Goal: Task Accomplishment & Management: Manage account settings

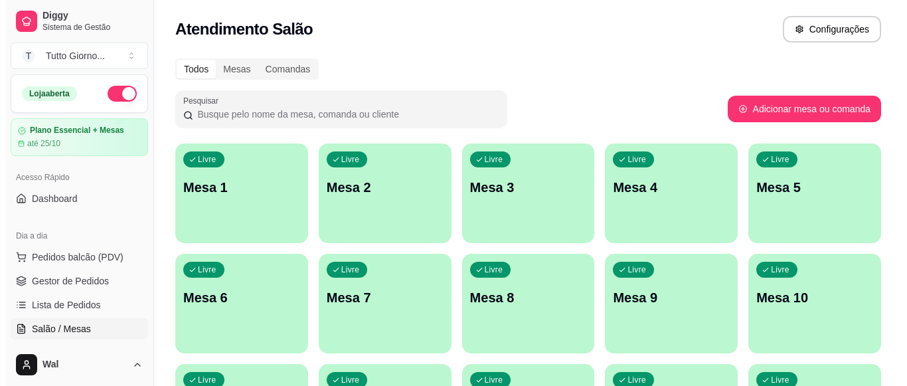
scroll to position [151, 0]
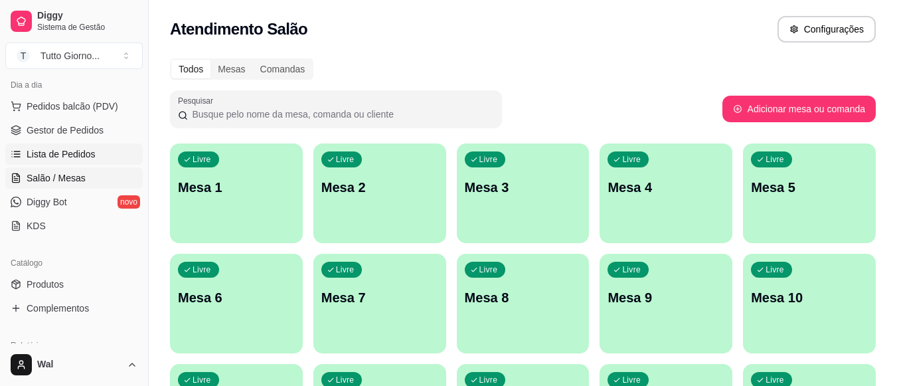
click at [53, 158] on span "Lista de Pedidos" at bounding box center [61, 153] width 69 height 13
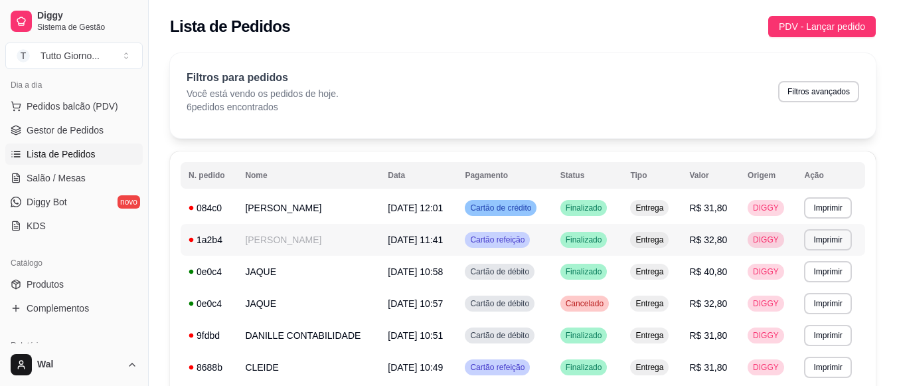
click at [256, 242] on td "[PERSON_NAME]" at bounding box center [308, 240] width 143 height 32
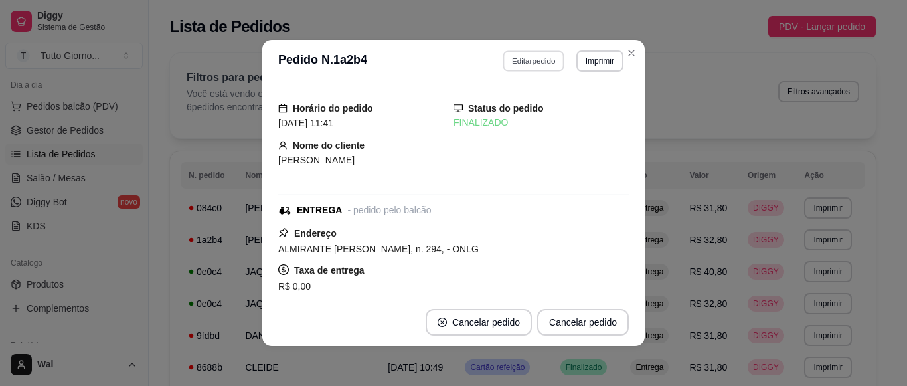
click at [528, 67] on button "Editar pedido" at bounding box center [534, 60] width 62 height 21
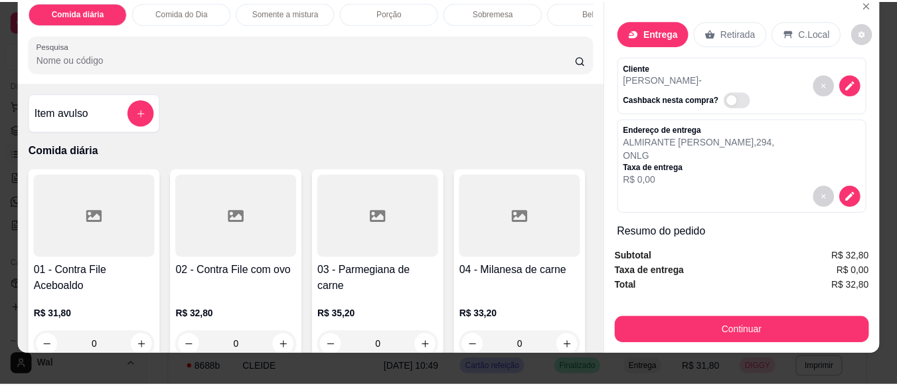
scroll to position [36, 0]
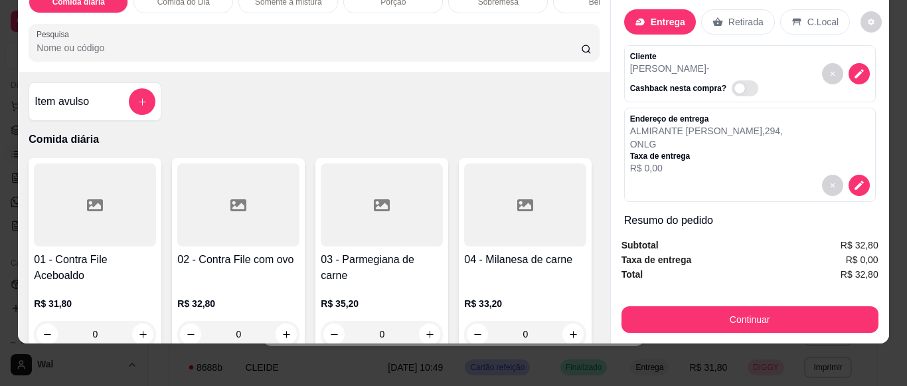
click at [755, 323] on div "Subtotal R$ 32,80 Taxa de entrega R$ 0,00 Total R$ 32,80 Continuar" at bounding box center [750, 285] width 278 height 116
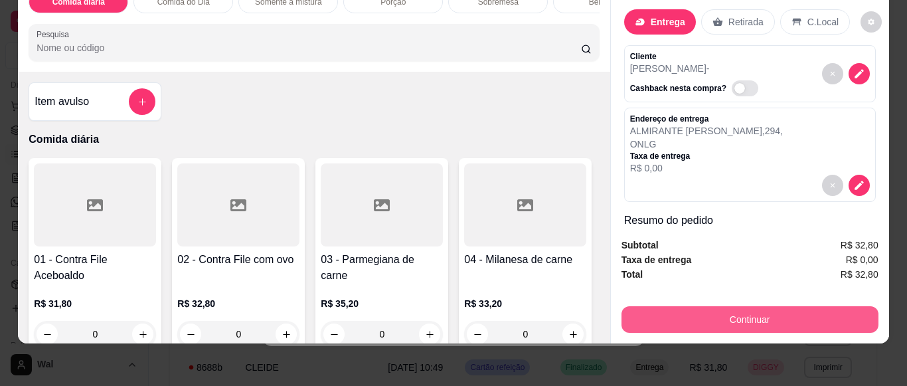
click at [752, 314] on button "Continuar" at bounding box center [749, 319] width 257 height 27
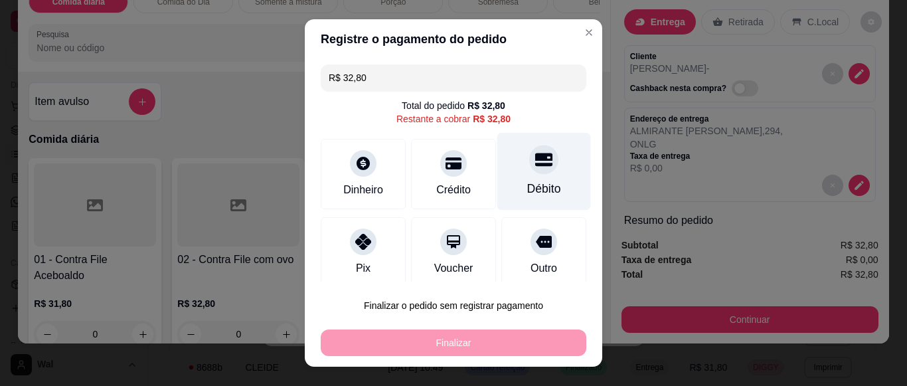
click at [535, 157] on icon at bounding box center [543, 159] width 17 height 13
type input "R$ 0,00"
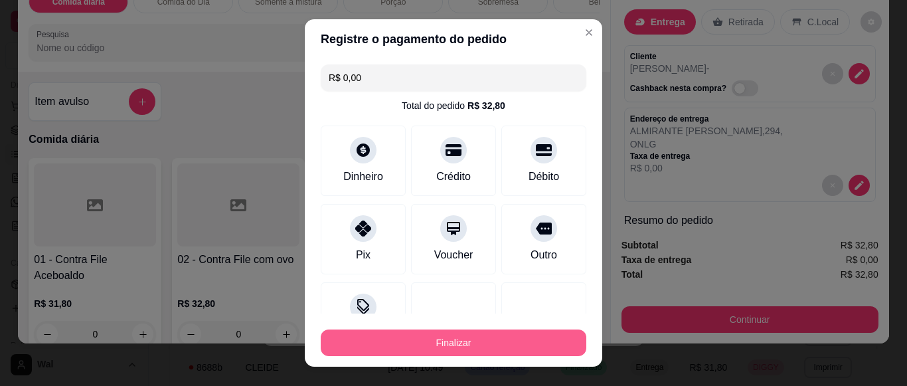
click at [483, 339] on button "Finalizar" at bounding box center [453, 342] width 265 height 27
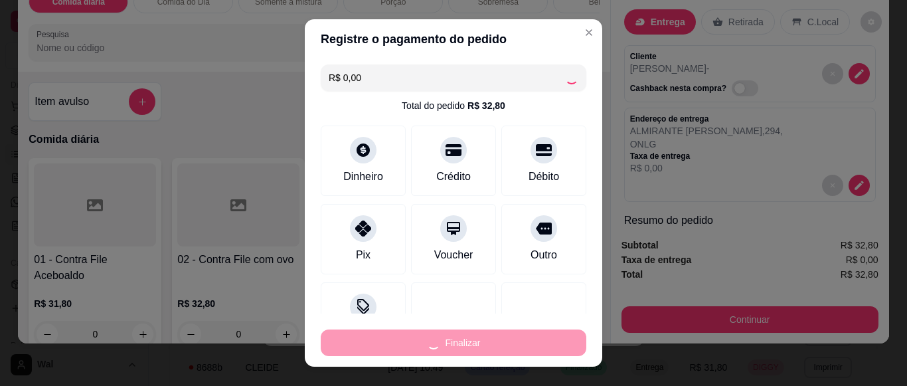
type input "0"
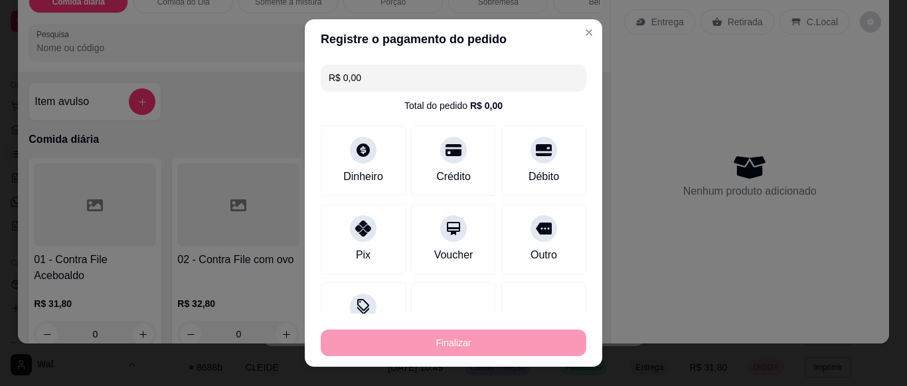
type input "-R$ 32,80"
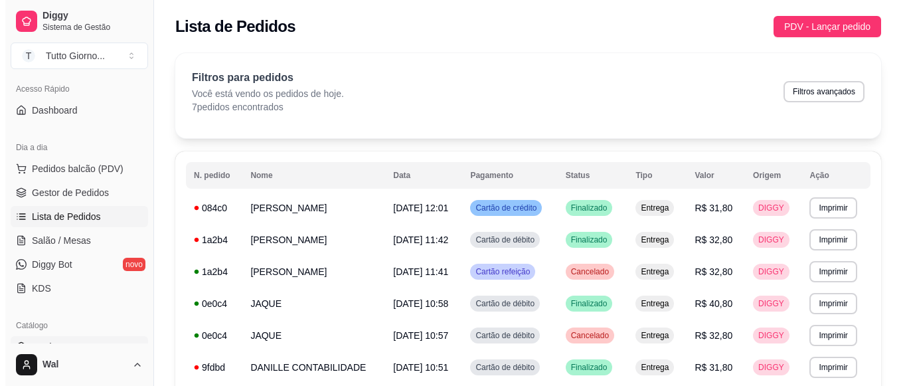
scroll to position [84, 0]
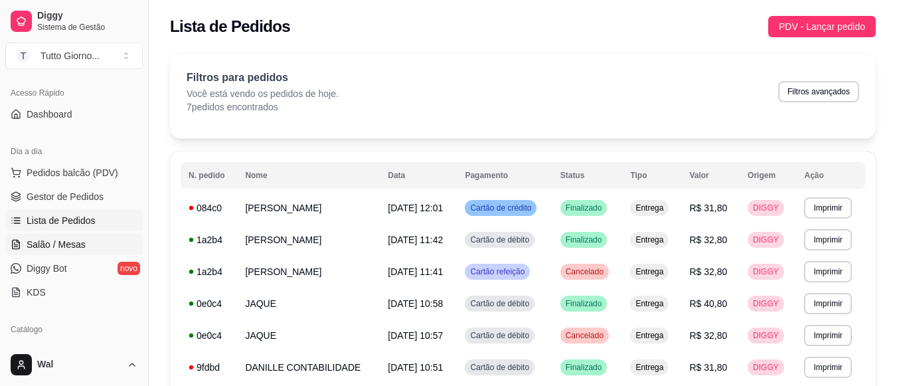
click at [31, 248] on span "Salão / Mesas" at bounding box center [56, 244] width 59 height 13
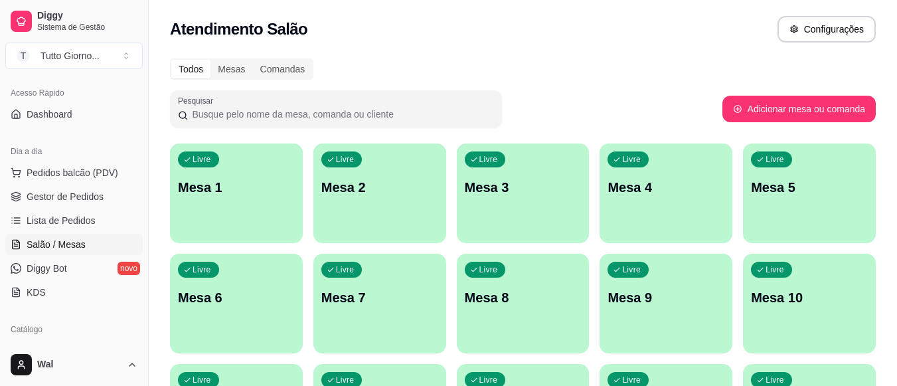
click at [536, 207] on div "Livre Mesa 3" at bounding box center [523, 185] width 133 height 84
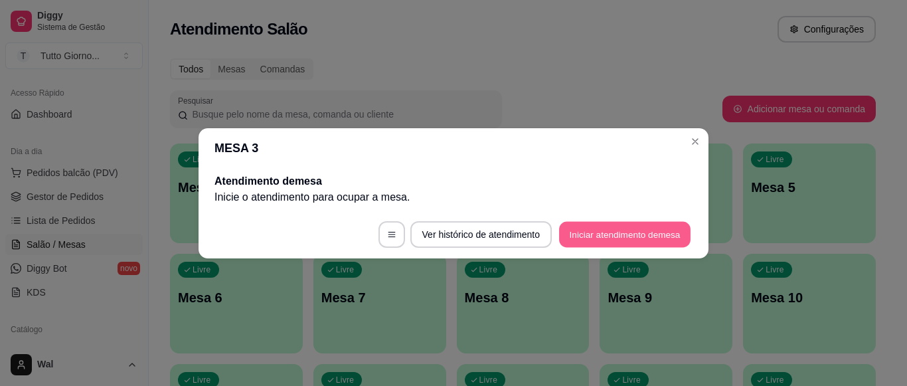
click at [610, 243] on button "Iniciar atendimento de mesa" at bounding box center [624, 234] width 131 height 26
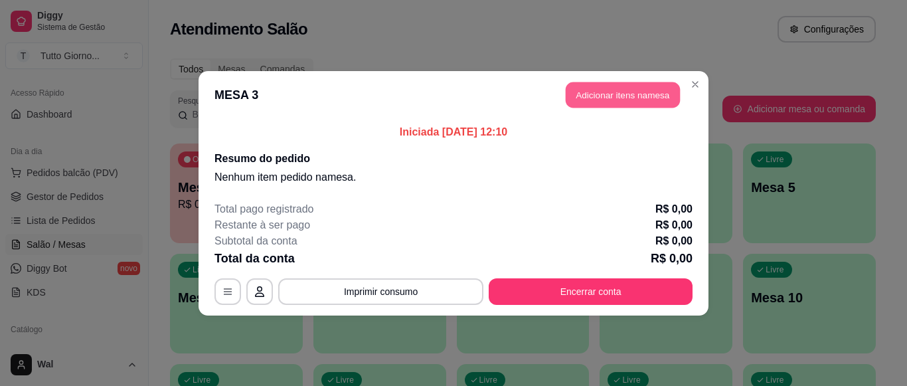
click at [629, 88] on button "Adicionar itens na mesa" at bounding box center [622, 95] width 114 height 26
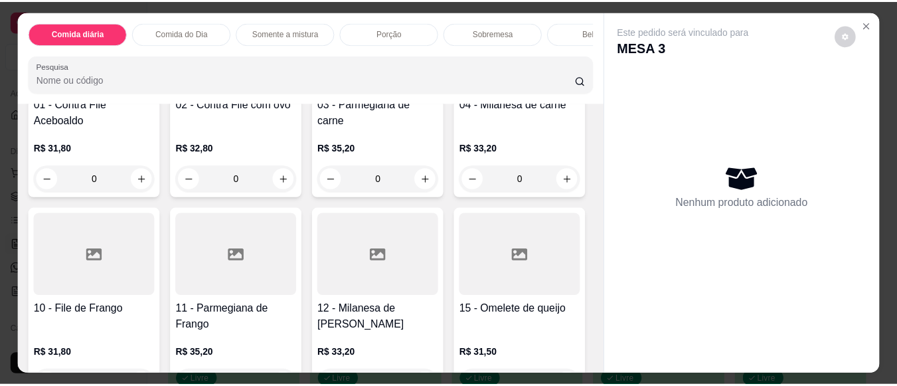
scroll to position [199, 0]
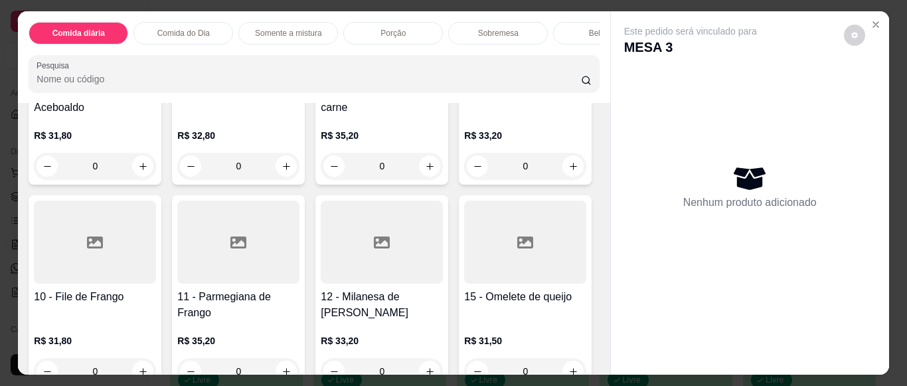
click at [156, 271] on div at bounding box center [95, 241] width 122 height 83
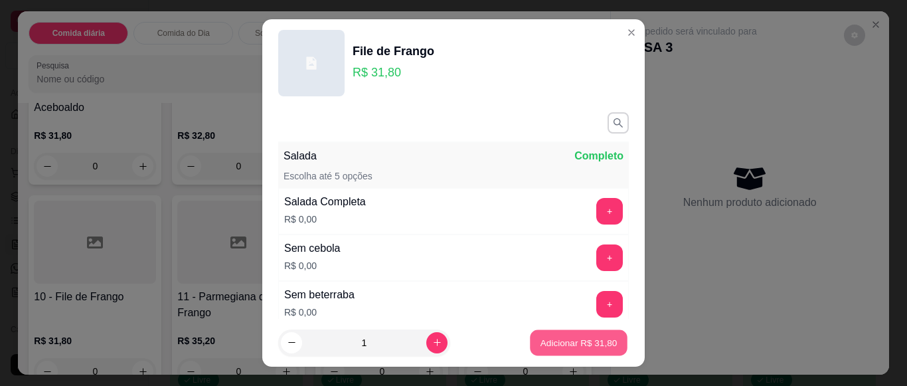
click at [546, 349] on button "Adicionar R$ 31,80" at bounding box center [579, 343] width 98 height 26
type input "1"
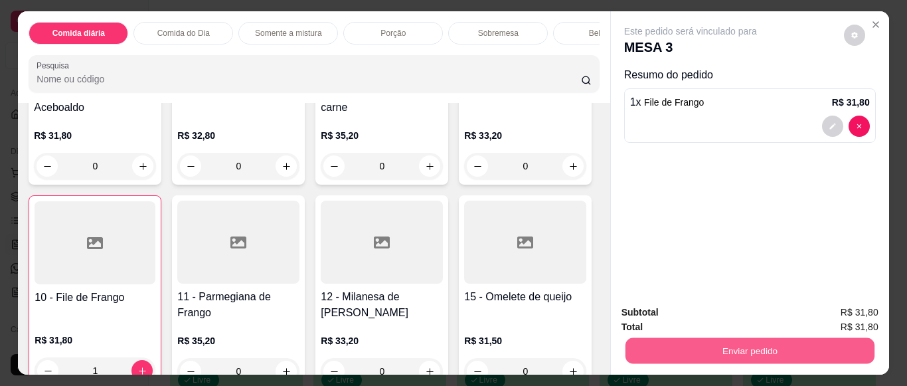
click at [749, 346] on button "Enviar pedido" at bounding box center [749, 350] width 249 height 26
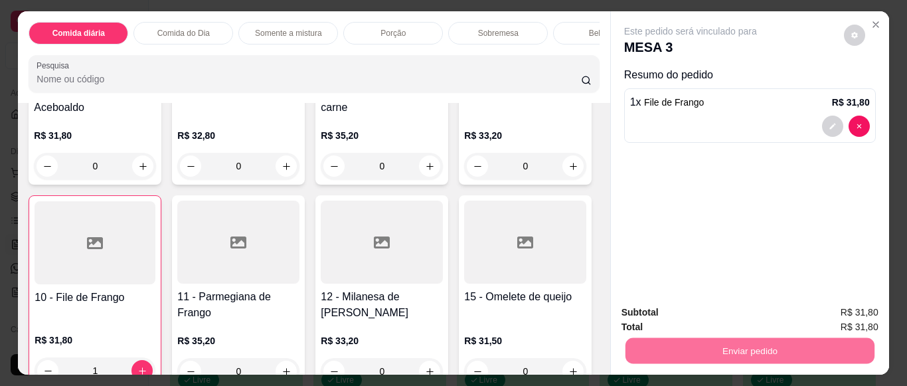
click at [843, 315] on button "Enviar pedido" at bounding box center [843, 312] width 73 height 25
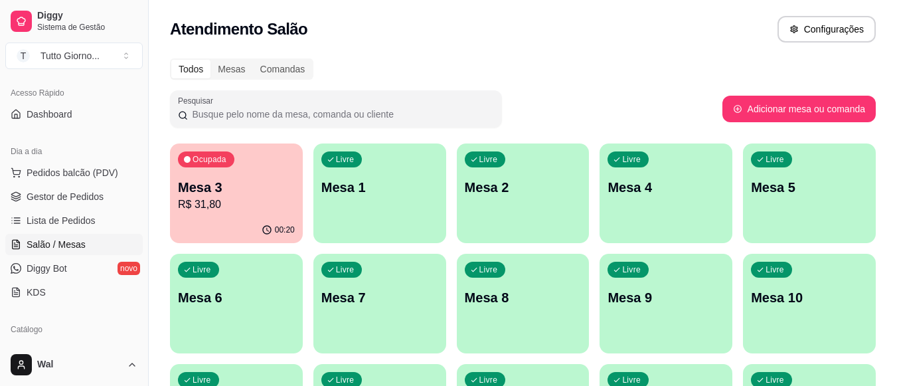
click at [451, 38] on div "Atendimento Salão Configurações" at bounding box center [523, 29] width 706 height 27
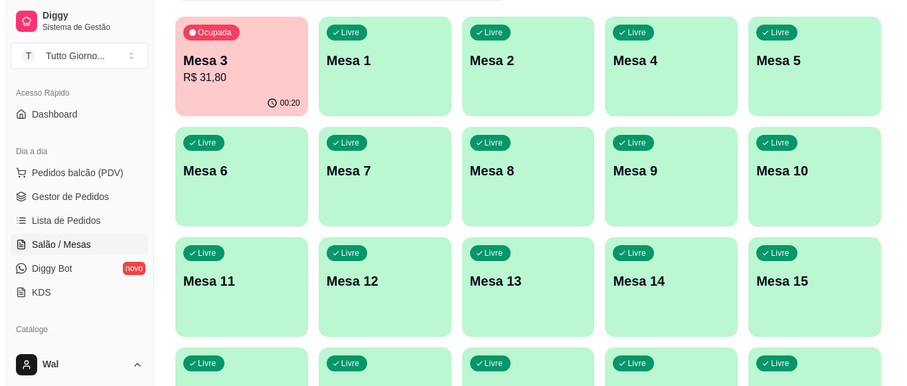
scroll to position [0, 0]
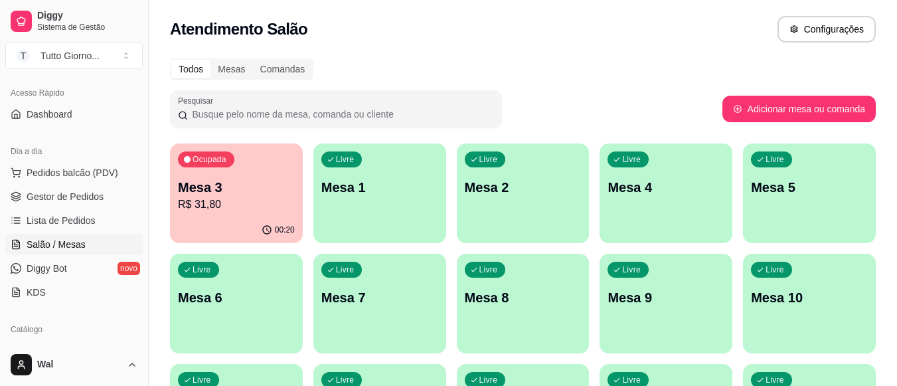
click at [456, 47] on div "Atendimento Salão Configurações" at bounding box center [523, 25] width 748 height 50
click at [646, 204] on div "Livre Mesa 4" at bounding box center [665, 185] width 133 height 84
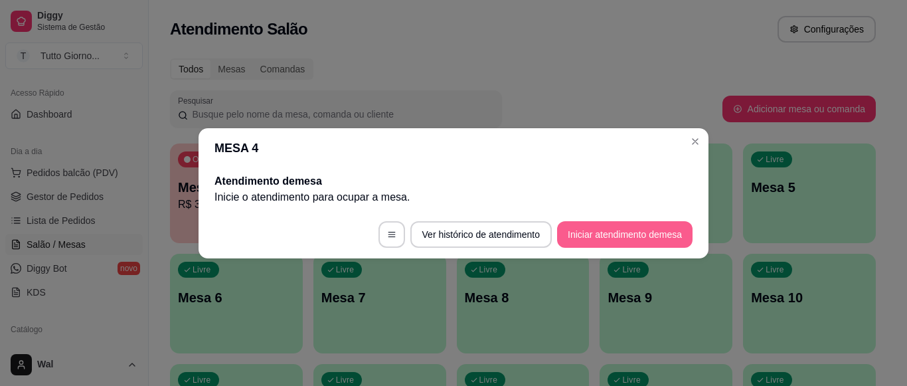
click at [637, 236] on button "Iniciar atendimento de mesa" at bounding box center [624, 234] width 135 height 27
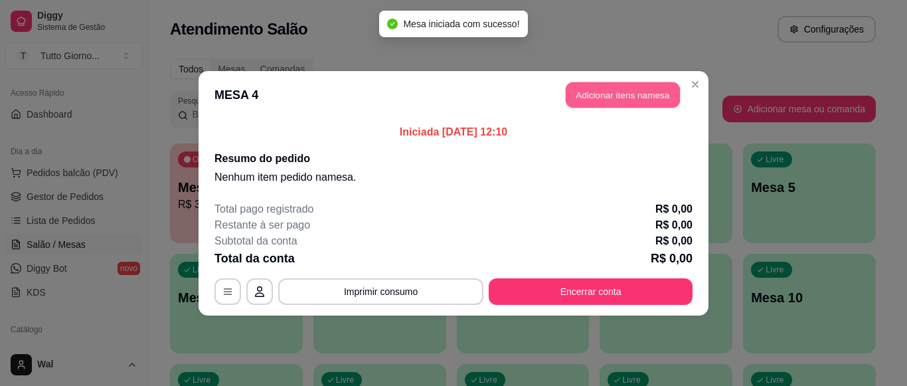
click at [620, 99] on button "Adicionar itens na mesa" at bounding box center [622, 95] width 114 height 26
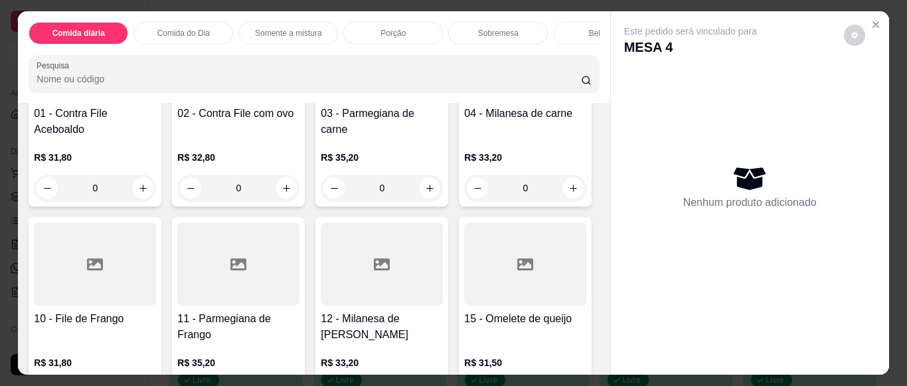
scroll to position [199, 0]
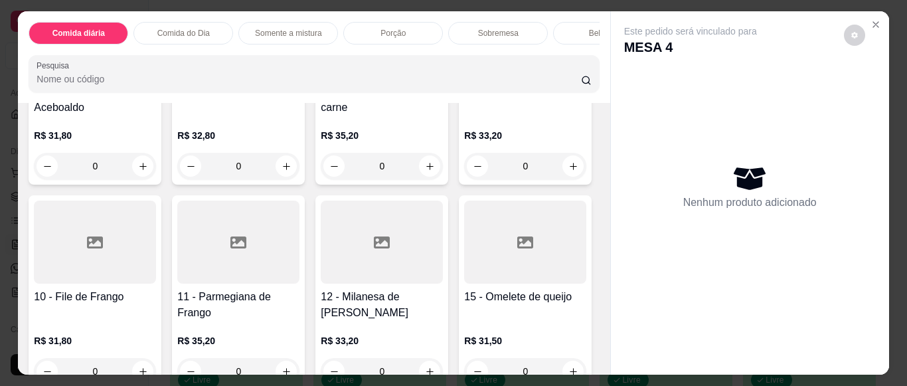
click at [299, 299] on h4 "11 - Parmegiana de Frango" at bounding box center [238, 305] width 122 height 32
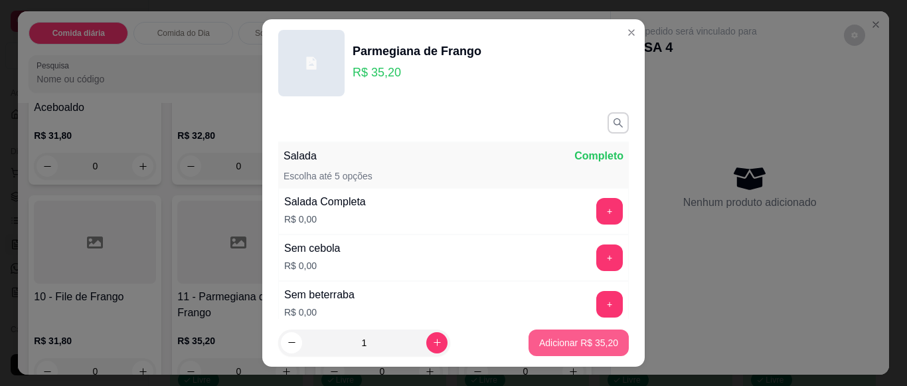
click at [558, 342] on p "Adicionar R$ 35,20" at bounding box center [578, 342] width 79 height 13
type input "1"
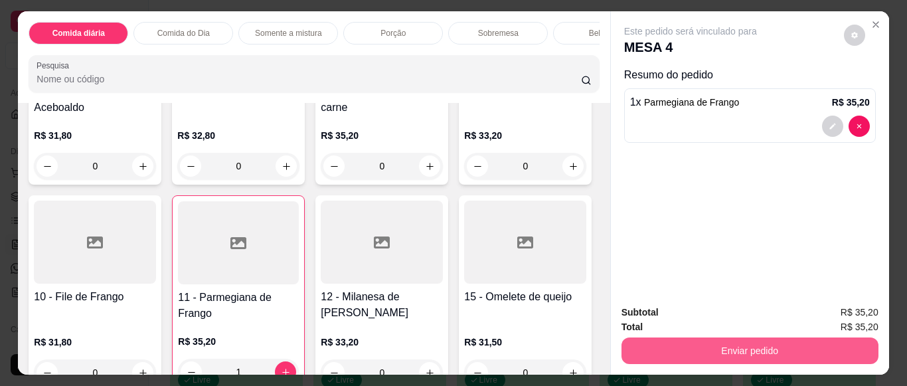
click at [741, 348] on button "Enviar pedido" at bounding box center [749, 350] width 257 height 27
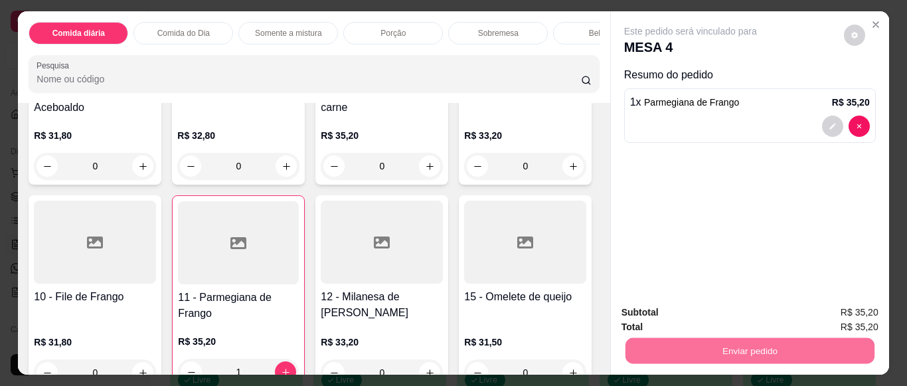
click at [830, 308] on button "Enviar pedido" at bounding box center [843, 312] width 73 height 25
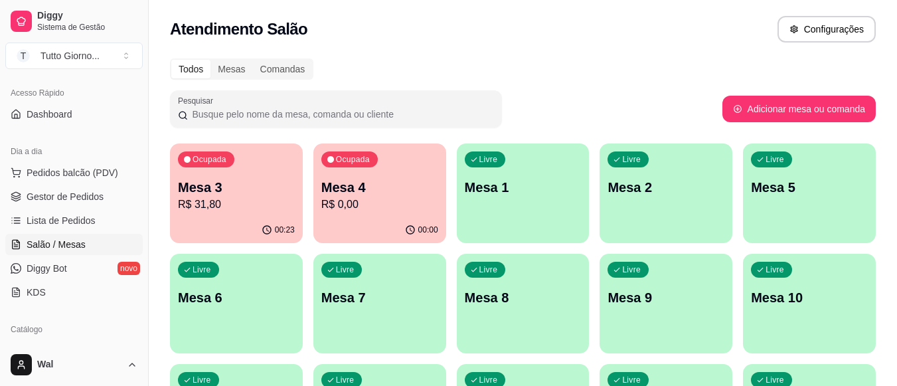
click at [768, 190] on p "Mesa 5" at bounding box center [809, 187] width 117 height 19
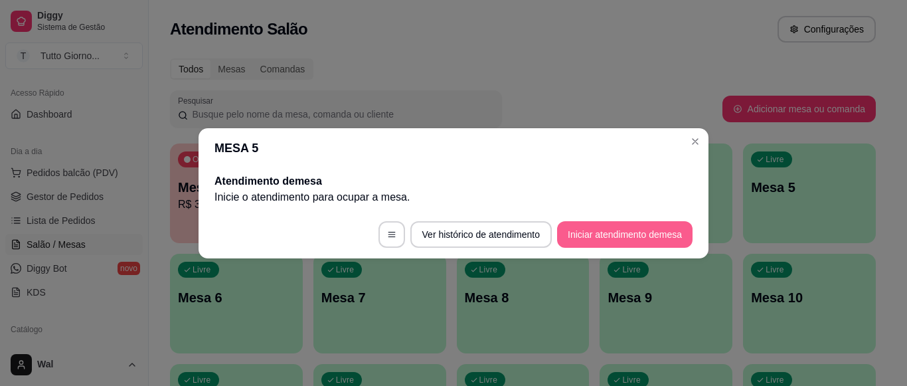
click at [629, 233] on button "Iniciar atendimento de mesa" at bounding box center [624, 234] width 135 height 27
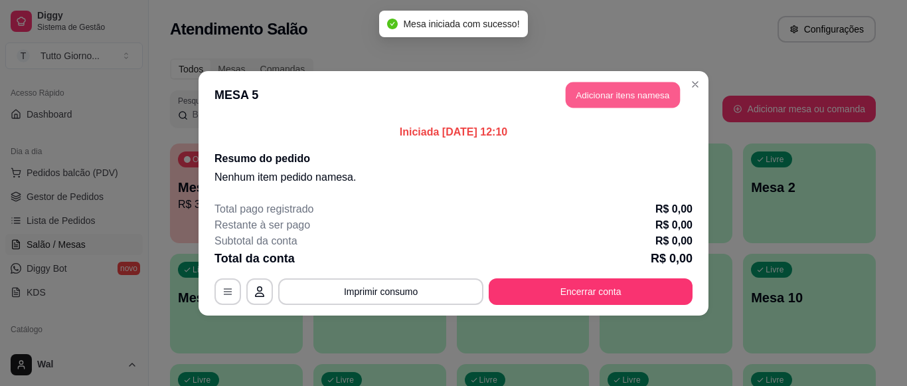
click at [621, 96] on button "Adicionar itens na mesa" at bounding box center [622, 95] width 114 height 26
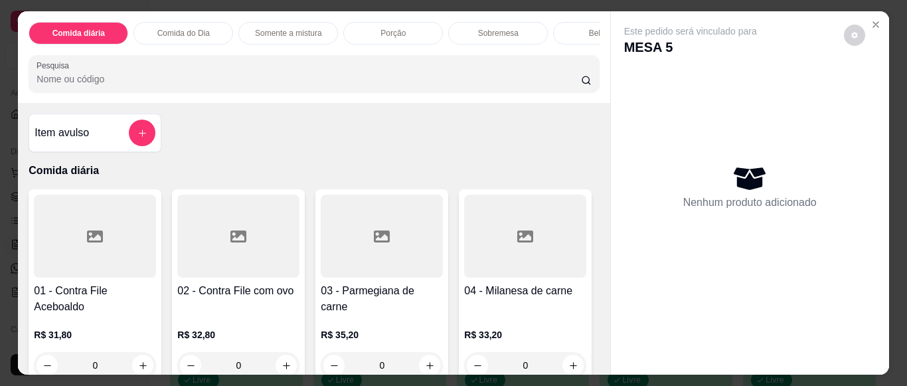
drag, startPoint x: 175, startPoint y: 35, endPoint x: 179, endPoint y: 43, distance: 8.9
click at [175, 35] on div "Comida do Dia" at bounding box center [183, 33] width 100 height 23
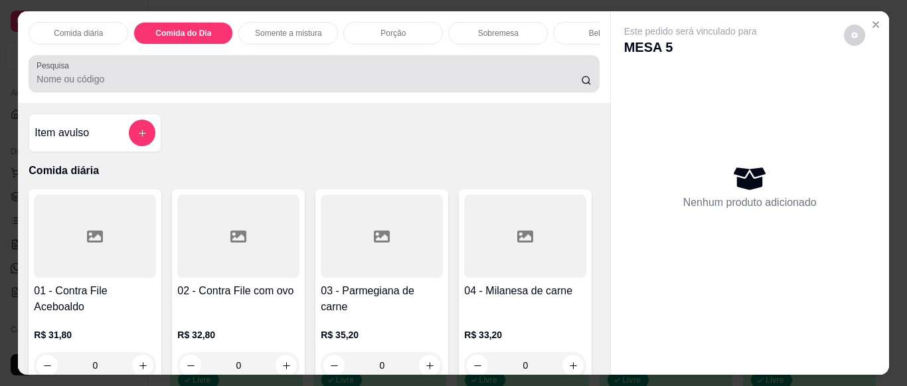
scroll to position [36, 0]
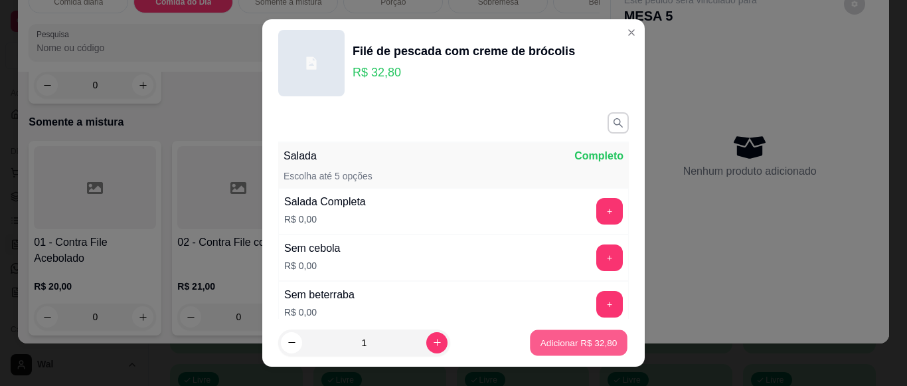
click at [560, 340] on p "Adicionar R$ 32,80" at bounding box center [578, 342] width 77 height 13
type input "1"
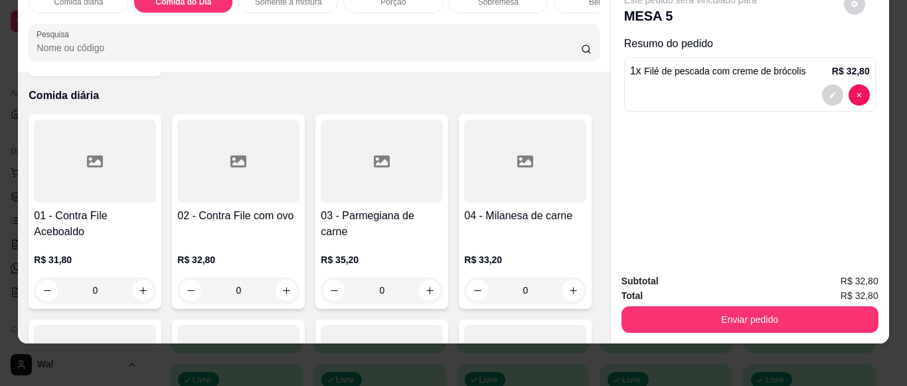
scroll to position [66, 0]
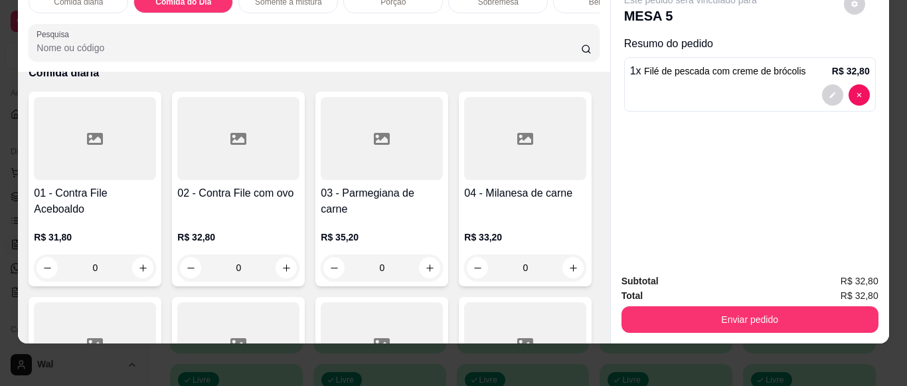
click at [96, 189] on h4 "01 - Contra File Aceboaldo" at bounding box center [95, 201] width 122 height 32
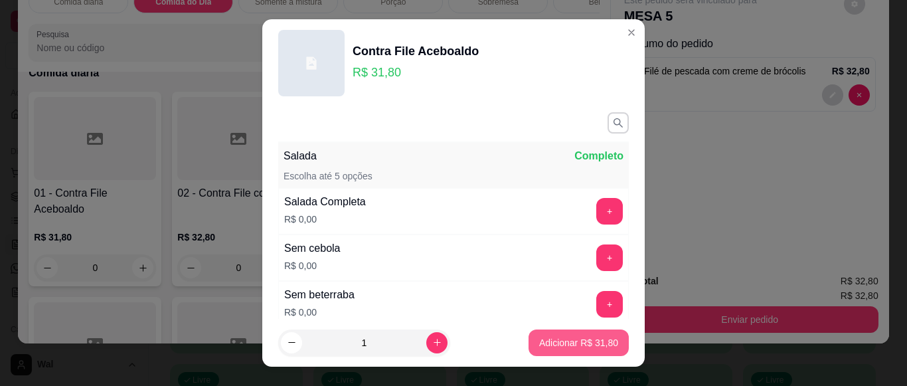
click at [542, 340] on p "Adicionar R$ 31,80" at bounding box center [578, 342] width 79 height 13
type input "1"
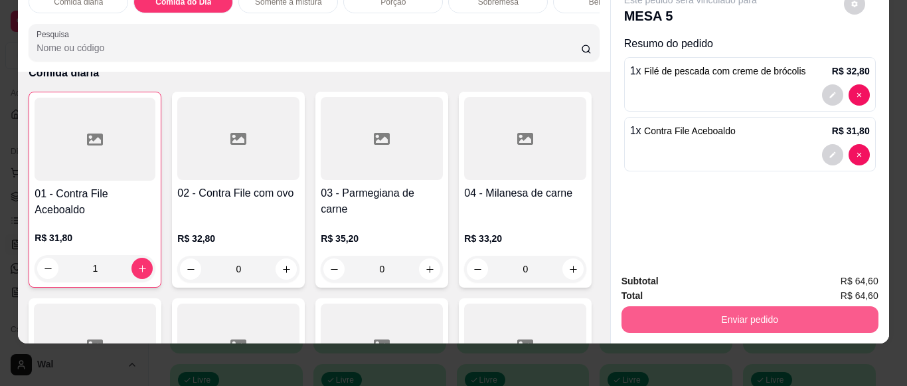
click at [762, 313] on button "Enviar pedido" at bounding box center [749, 319] width 257 height 27
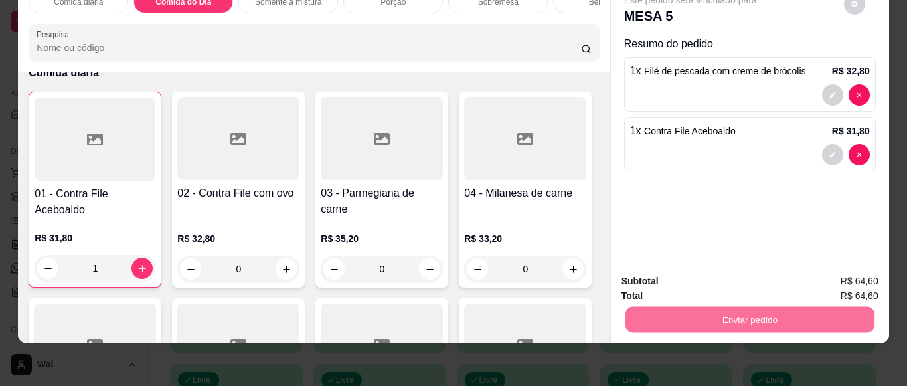
click at [868, 273] on button "Enviar pedido" at bounding box center [843, 276] width 75 height 25
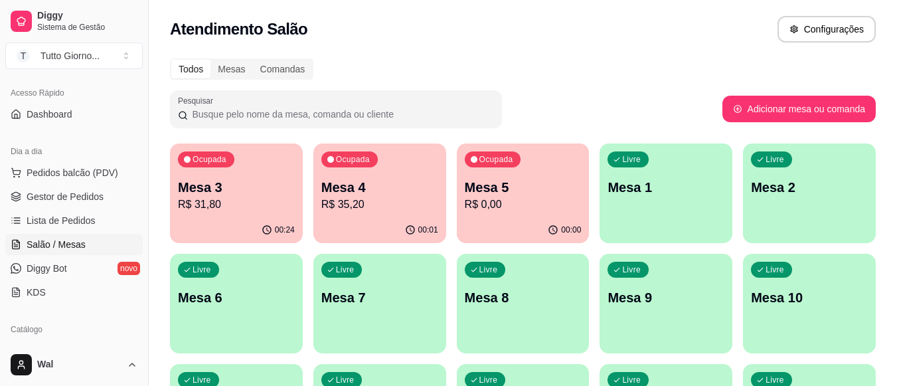
click at [222, 196] on p "R$ 31,80" at bounding box center [236, 204] width 117 height 16
click at [222, 196] on body "Diggy Sistema de Gestão T Tutto Giorno ... Loja aberta Plano Essencial + Mesas …" at bounding box center [448, 193] width 897 height 386
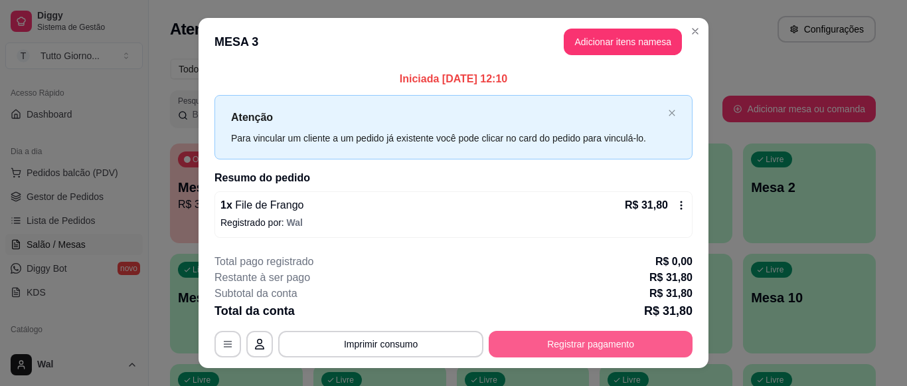
click at [615, 340] on button "Registrar pagamento" at bounding box center [591, 344] width 204 height 27
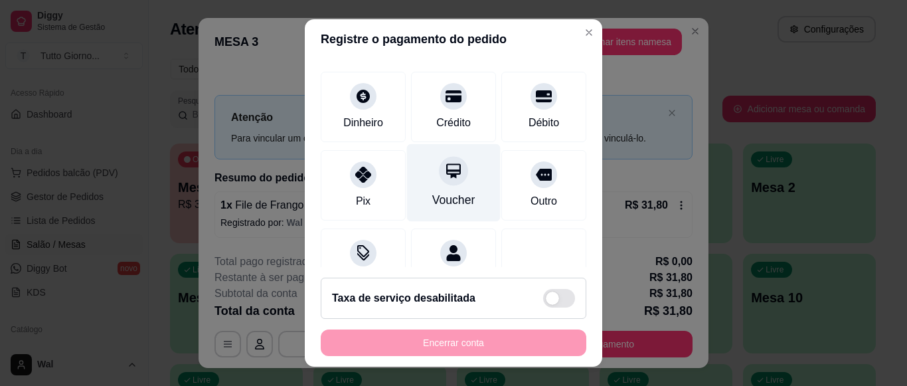
scroll to position [0, 0]
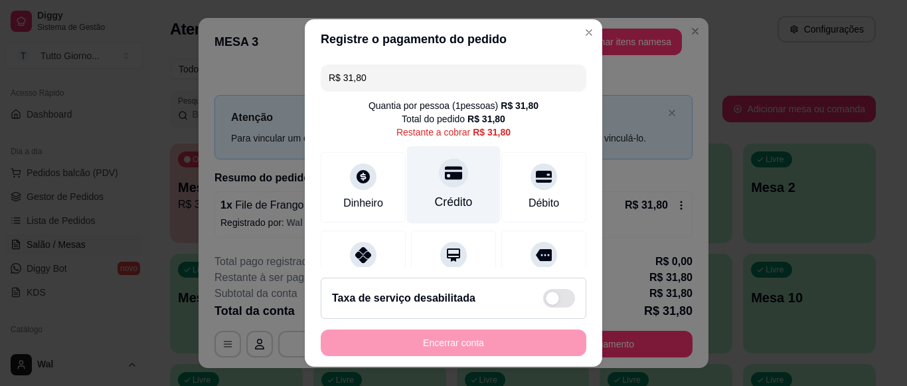
click at [445, 181] on icon at bounding box center [453, 172] width 17 height 17
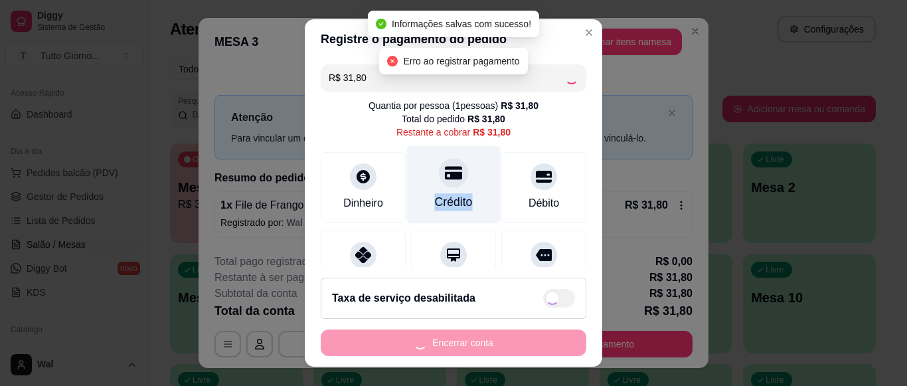
type input "R$ 0,00"
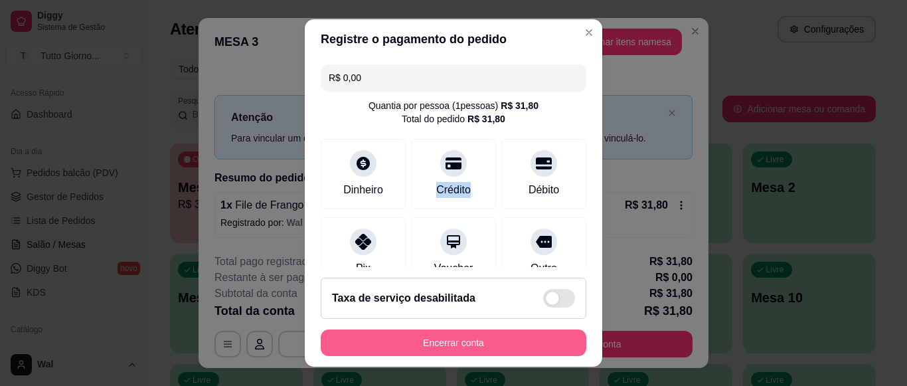
click at [483, 337] on button "Encerrar conta" at bounding box center [453, 342] width 265 height 27
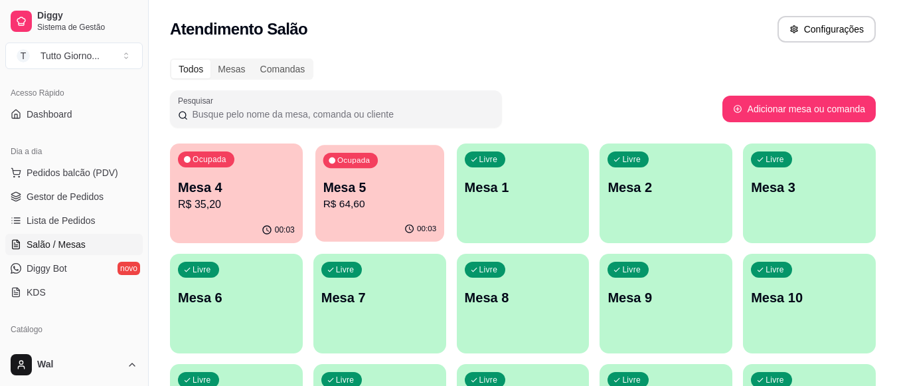
click at [370, 208] on p "R$ 64,60" at bounding box center [379, 203] width 113 height 15
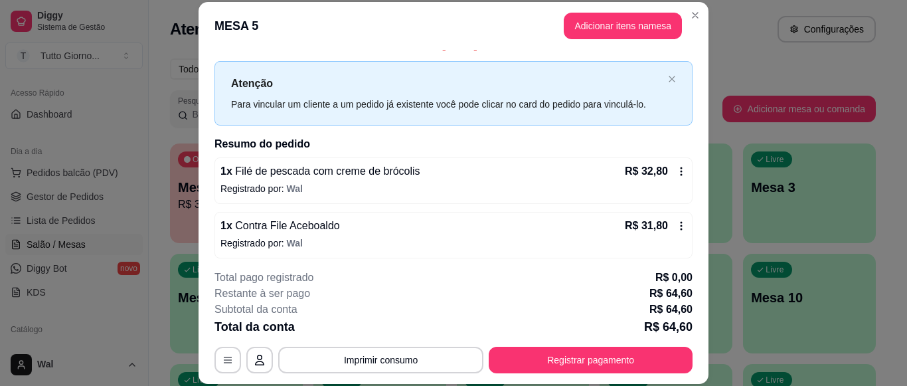
scroll to position [23, 0]
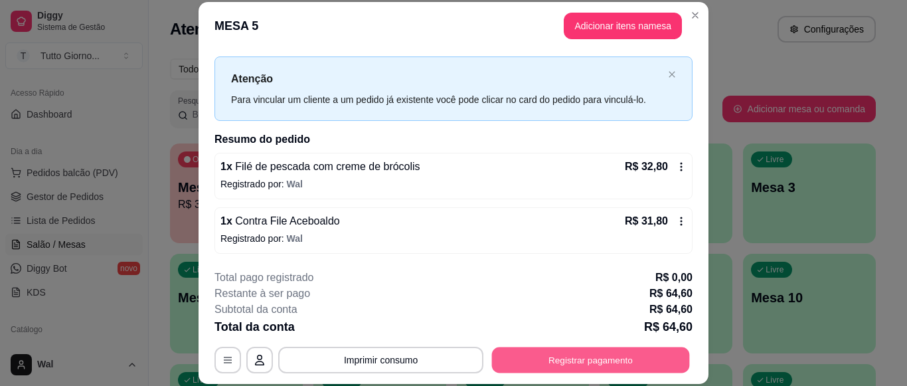
click at [562, 358] on button "Registrar pagamento" at bounding box center [591, 360] width 198 height 26
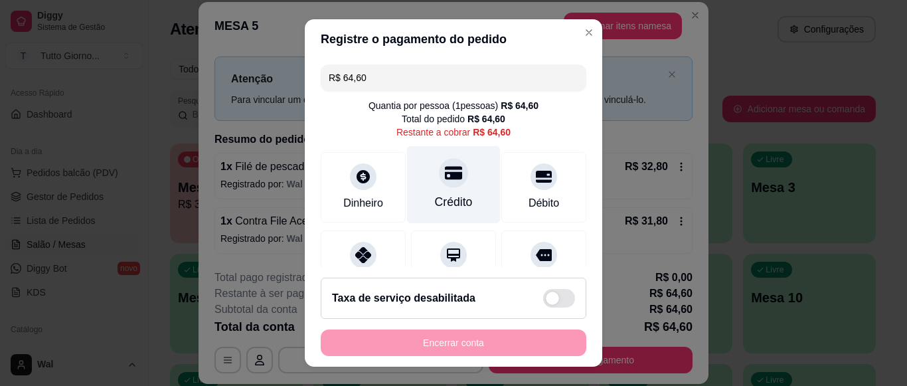
click at [449, 181] on div at bounding box center [453, 172] width 29 height 29
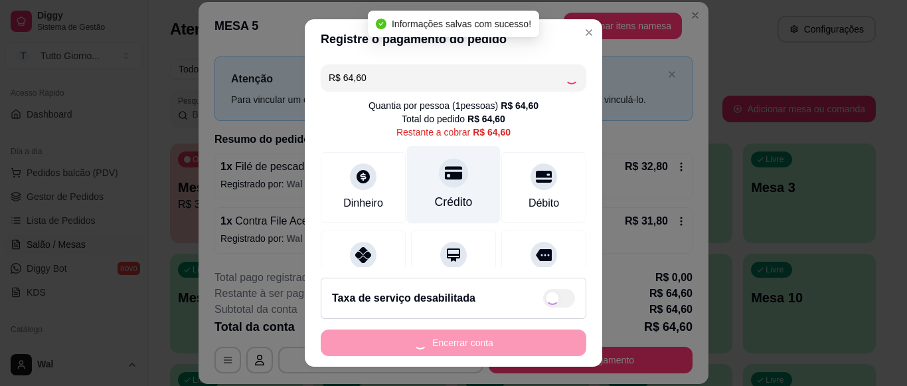
type input "R$ 0,00"
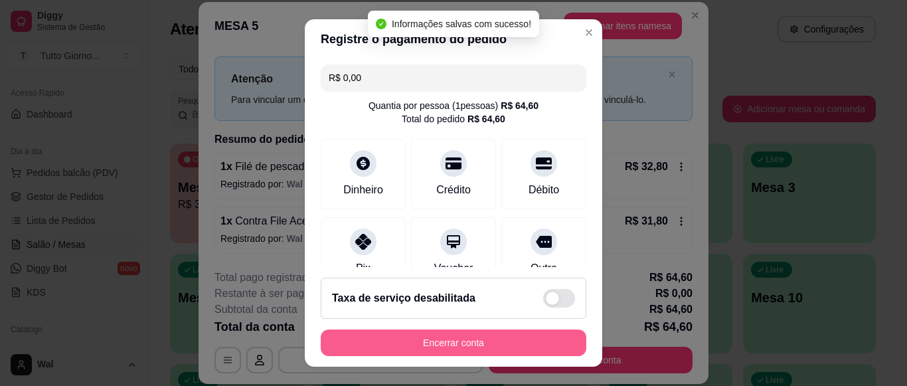
click at [454, 348] on button "Encerrar conta" at bounding box center [453, 342] width 265 height 27
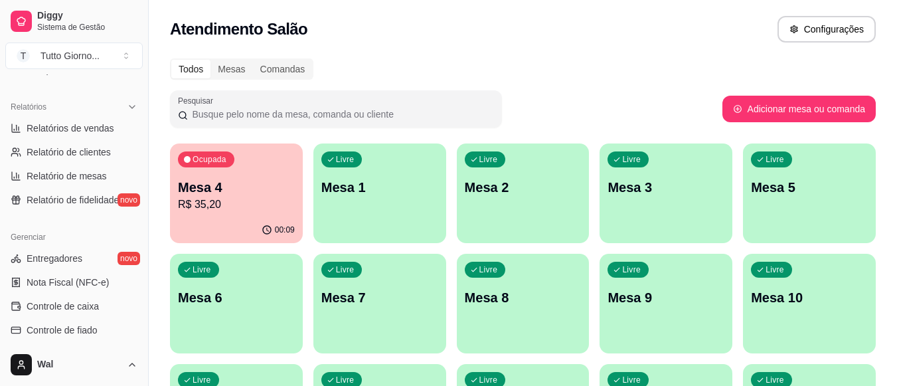
scroll to position [151, 0]
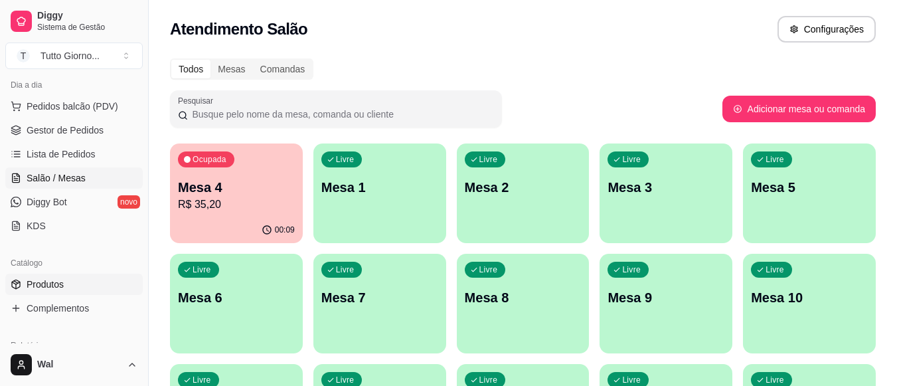
click at [17, 289] on icon at bounding box center [16, 284] width 11 height 11
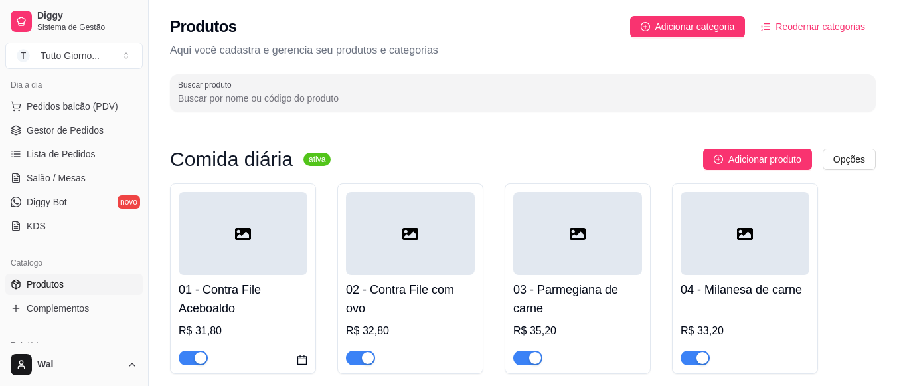
click at [52, 288] on span "Produtos" at bounding box center [45, 283] width 37 height 13
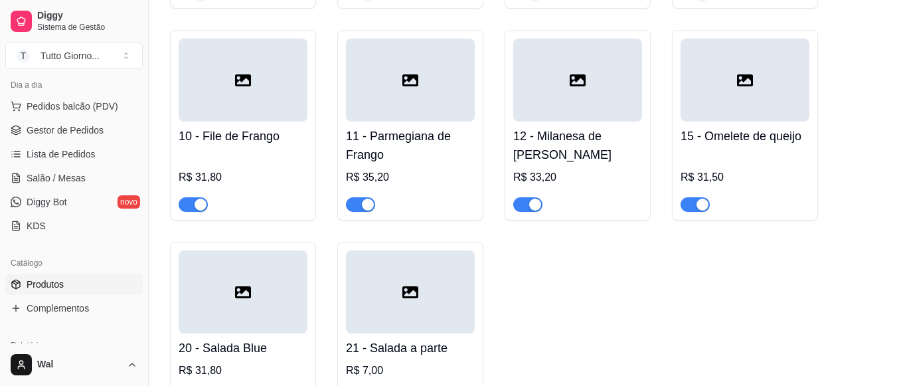
scroll to position [332, 0]
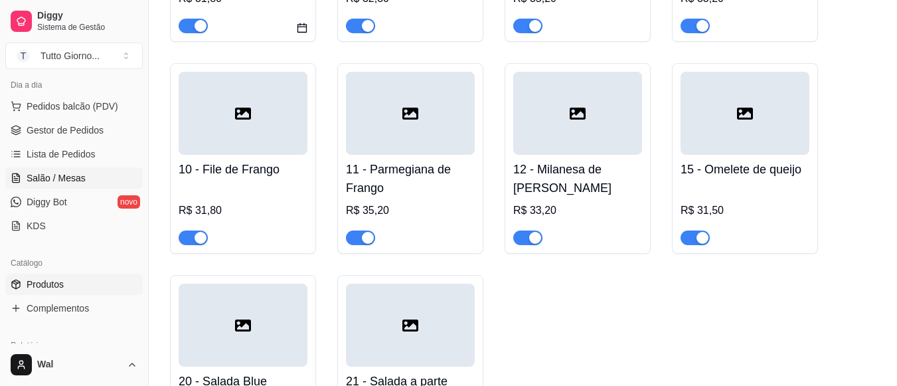
click at [34, 177] on span "Salão / Mesas" at bounding box center [56, 177] width 59 height 13
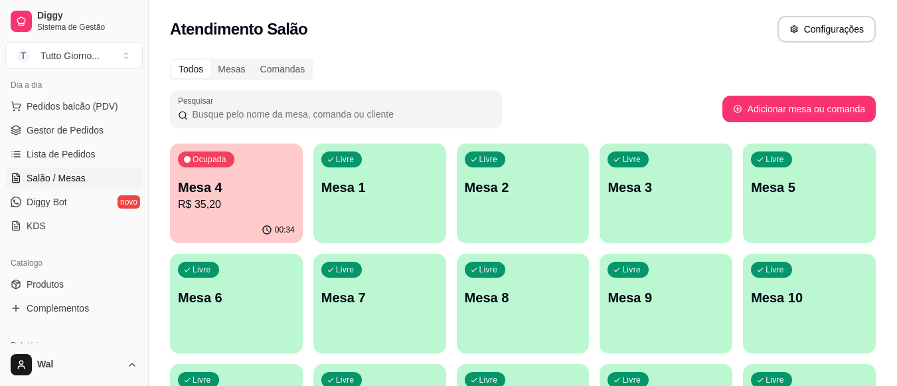
click at [222, 213] on div "Ocupada Mesa 4 R$ 35,20" at bounding box center [236, 180] width 133 height 74
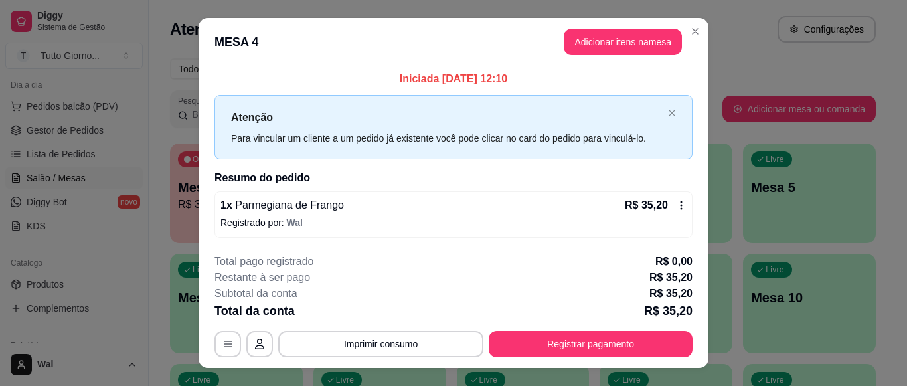
drag, startPoint x: 572, startPoint y: 329, endPoint x: 570, endPoint y: 337, distance: 8.2
click at [571, 333] on div "**********" at bounding box center [453, 306] width 478 height 104
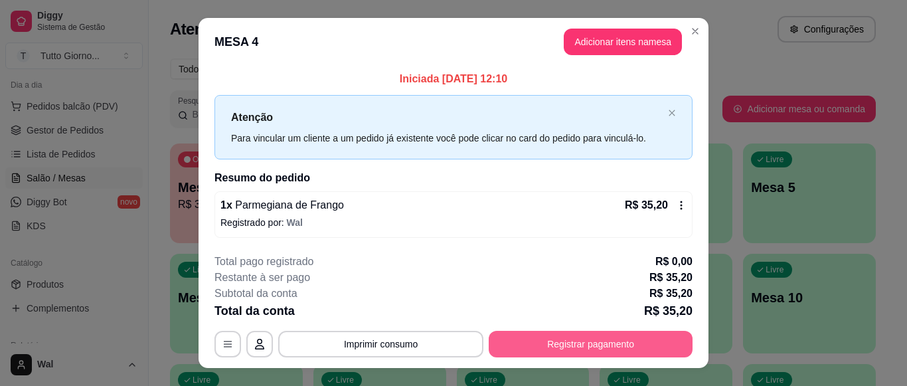
click at [570, 339] on button "Registrar pagamento" at bounding box center [591, 344] width 204 height 27
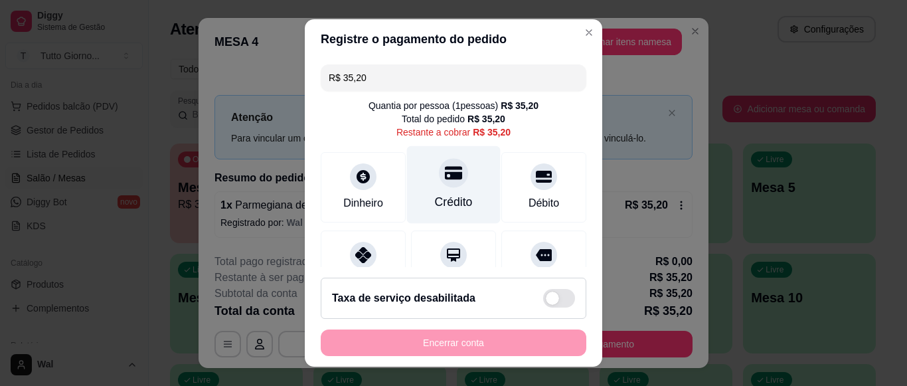
click at [445, 179] on icon at bounding box center [453, 173] width 17 height 13
type input "R$ 0,00"
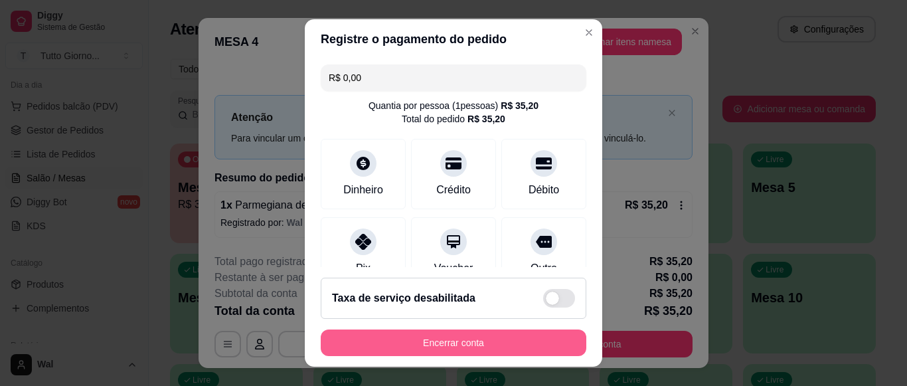
click at [450, 344] on button "Encerrar conta" at bounding box center [453, 342] width 265 height 27
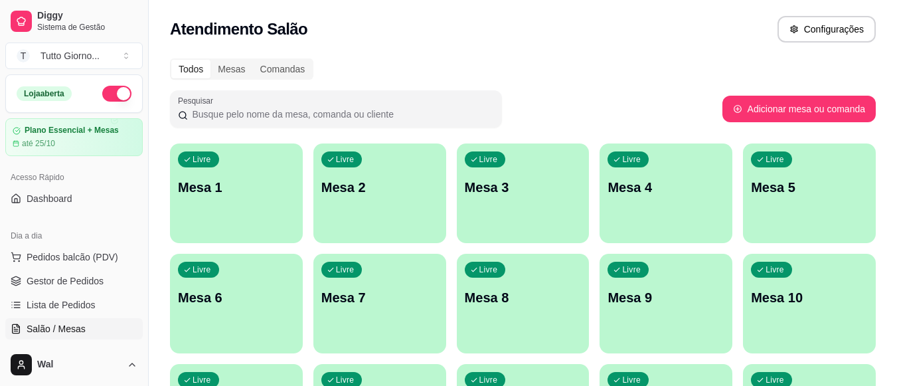
click at [546, 38] on div "Atendimento Salão Configurações" at bounding box center [523, 29] width 706 height 27
click at [82, 260] on span "Pedidos balcão (PDV)" at bounding box center [73, 256] width 92 height 13
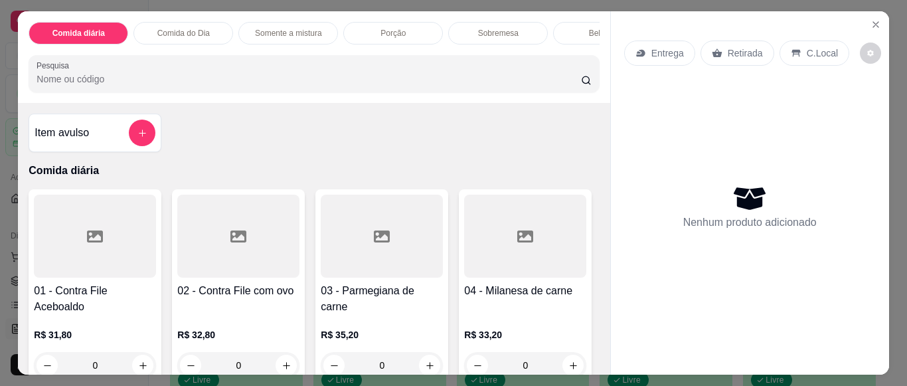
click at [655, 50] on p "Entrega" at bounding box center [667, 52] width 33 height 13
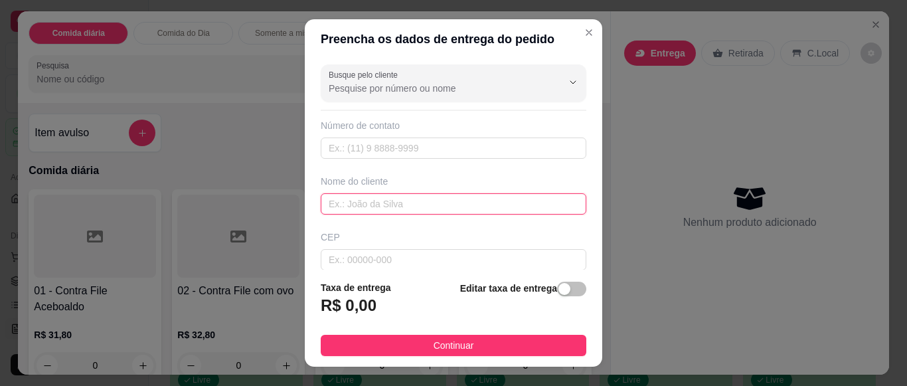
click at [346, 204] on input "text" at bounding box center [453, 203] width 265 height 21
type input "s"
type input "[PERSON_NAME]"
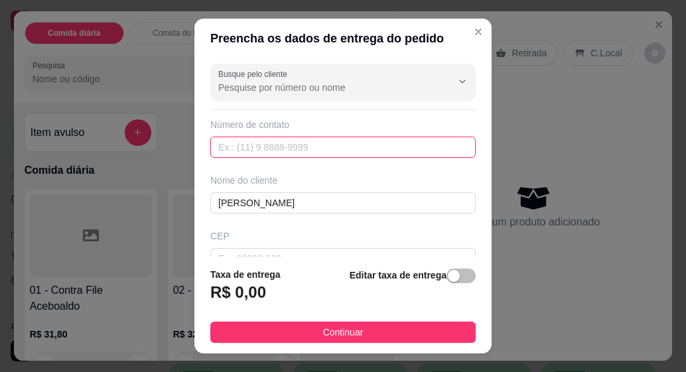
click at [231, 148] on input "text" at bounding box center [342, 147] width 265 height 21
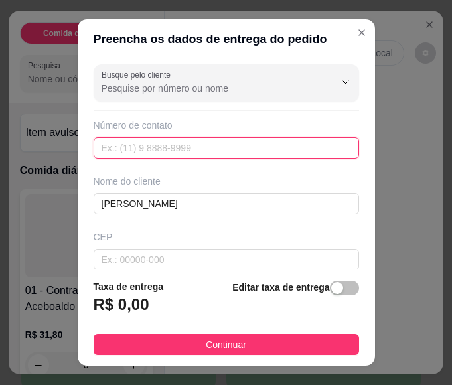
click at [122, 147] on input "text" at bounding box center [226, 147] width 265 height 21
type input "[PHONE_NUMBER]"
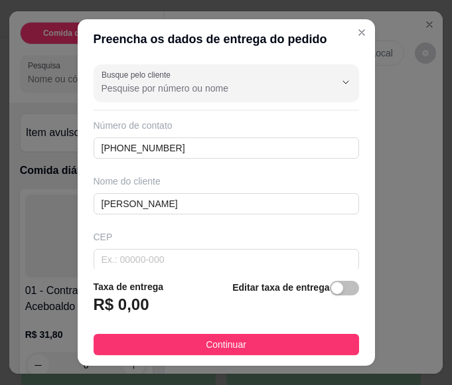
click at [171, 243] on div "CEP" at bounding box center [226, 236] width 265 height 13
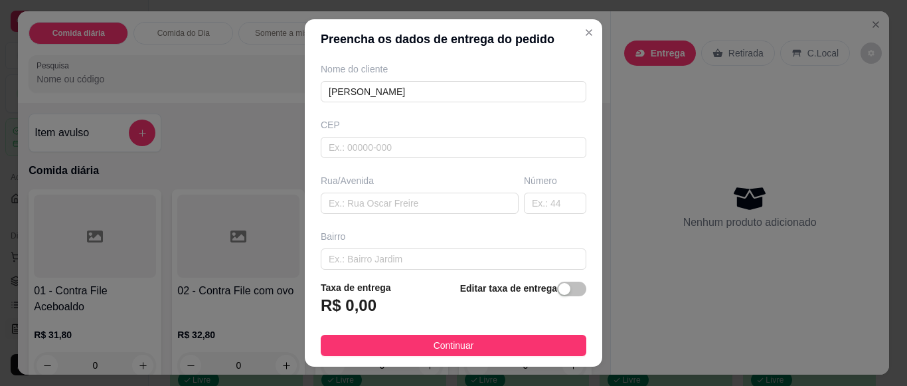
scroll to position [133, 0]
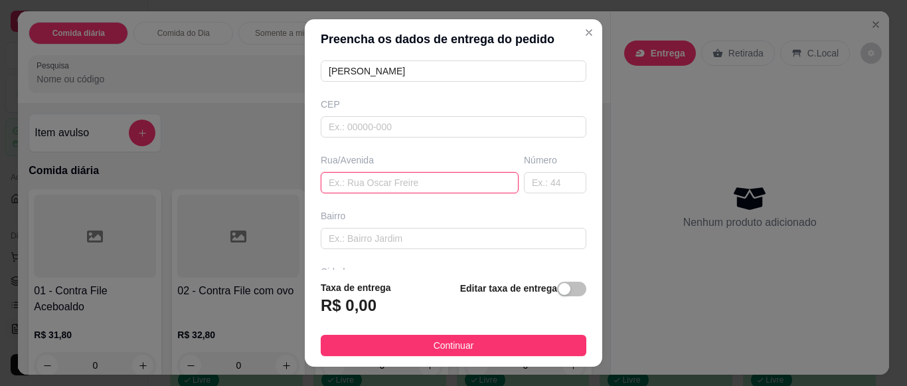
click at [354, 186] on input "text" at bounding box center [420, 182] width 198 height 21
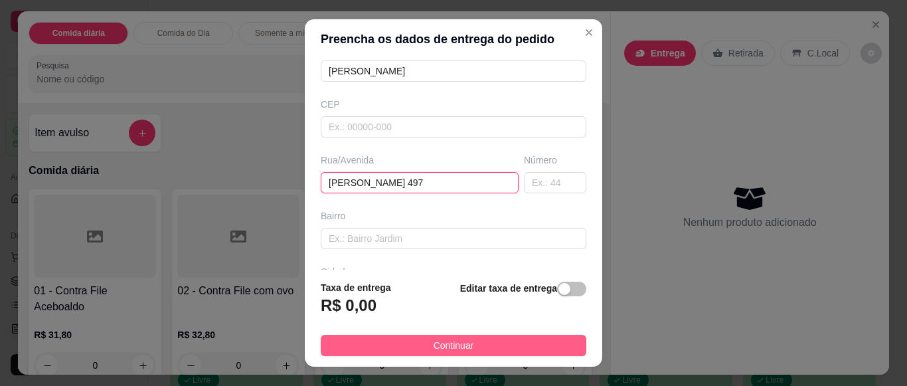
type input "[PERSON_NAME] 497"
click at [433, 344] on span "Continuar" at bounding box center [453, 345] width 40 height 15
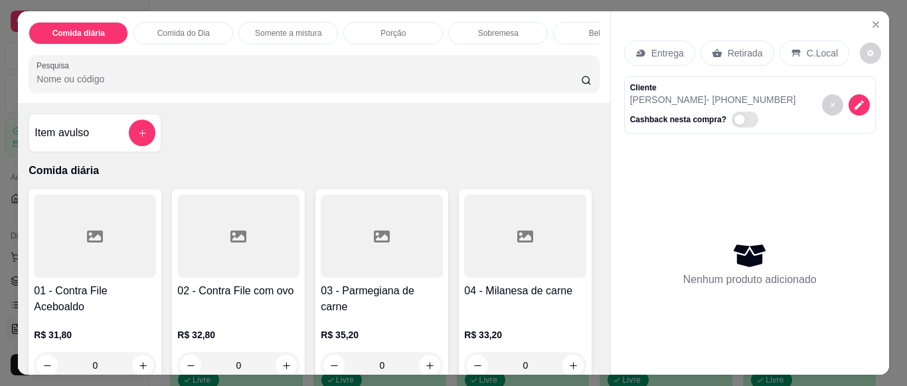
click at [675, 50] on p "Entrega" at bounding box center [667, 52] width 33 height 13
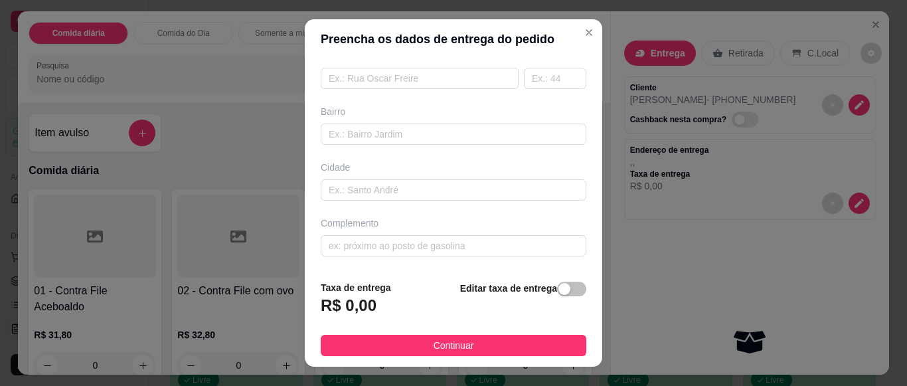
scroll to position [171, 0]
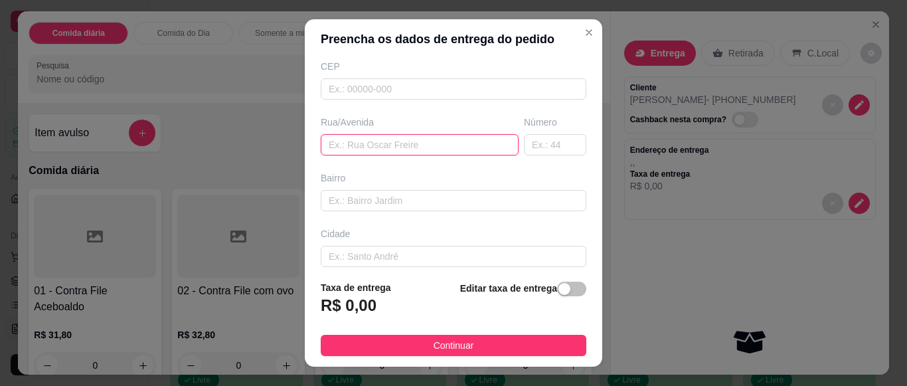
click at [365, 147] on input "text" at bounding box center [420, 144] width 198 height 21
type input "R"
type input "T"
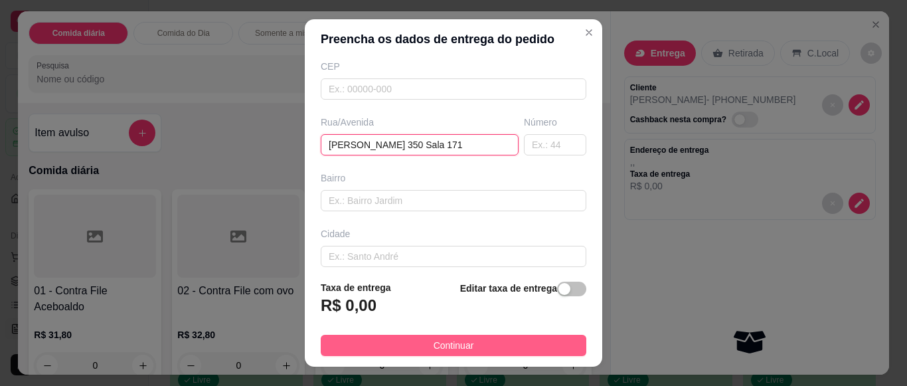
type input "[PERSON_NAME] 350 Sala 171"
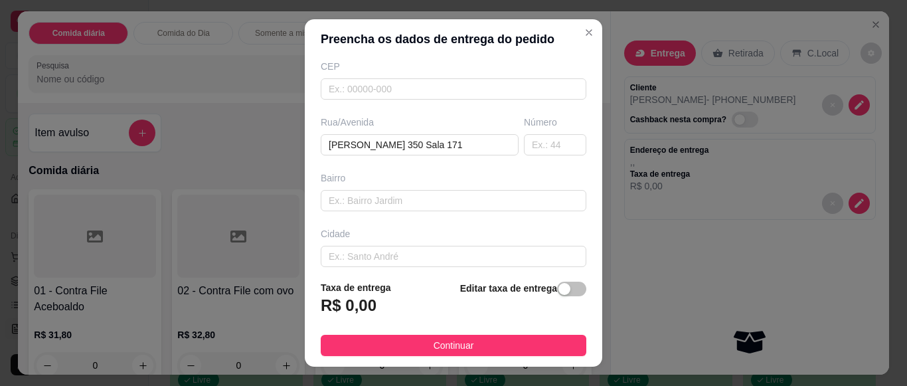
click at [457, 342] on span "Continuar" at bounding box center [453, 345] width 40 height 15
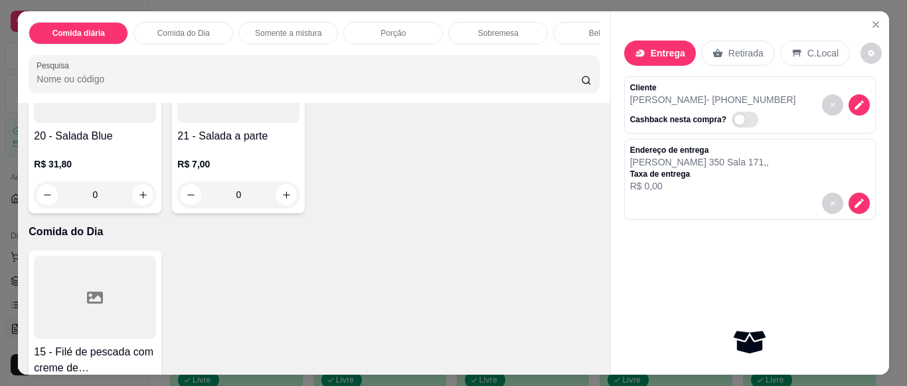
scroll to position [531, 0]
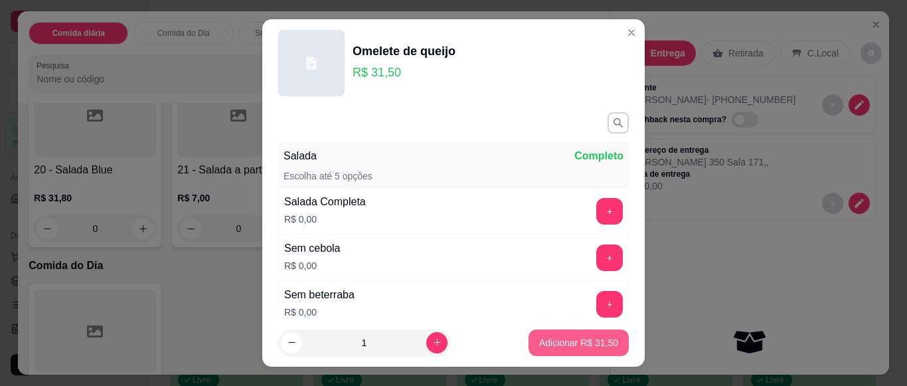
click at [552, 339] on p "Adicionar R$ 31,50" at bounding box center [578, 342] width 79 height 13
type input "1"
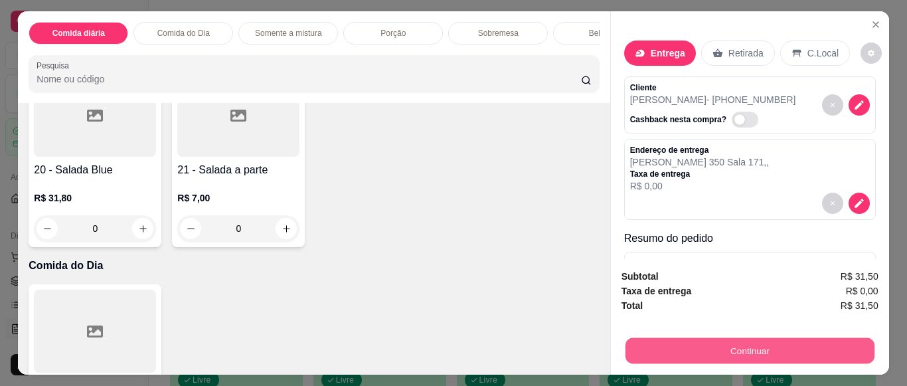
click at [796, 342] on button "Continuar" at bounding box center [749, 350] width 249 height 26
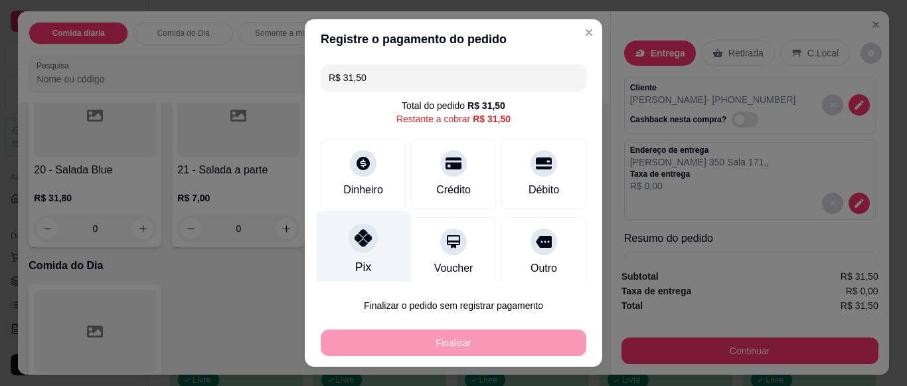
click at [352, 256] on div "Pix" at bounding box center [364, 250] width 94 height 78
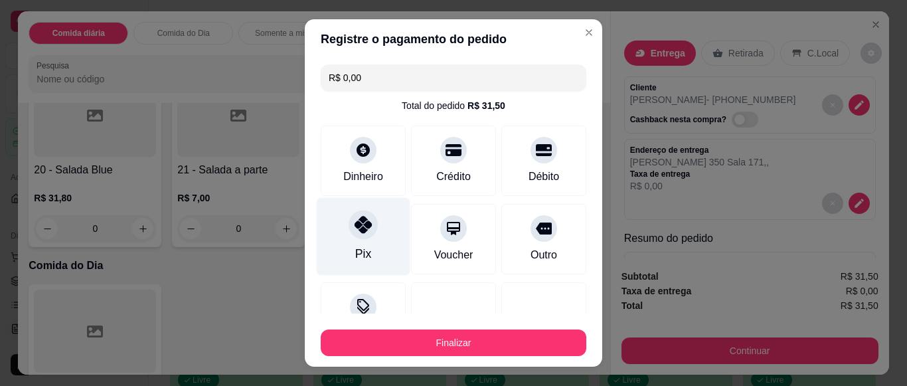
type input "R$ 0,00"
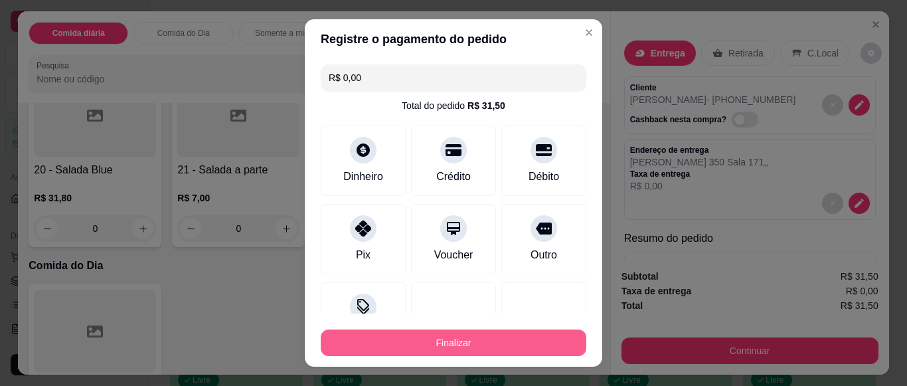
click at [456, 349] on button "Finalizar" at bounding box center [453, 342] width 265 height 27
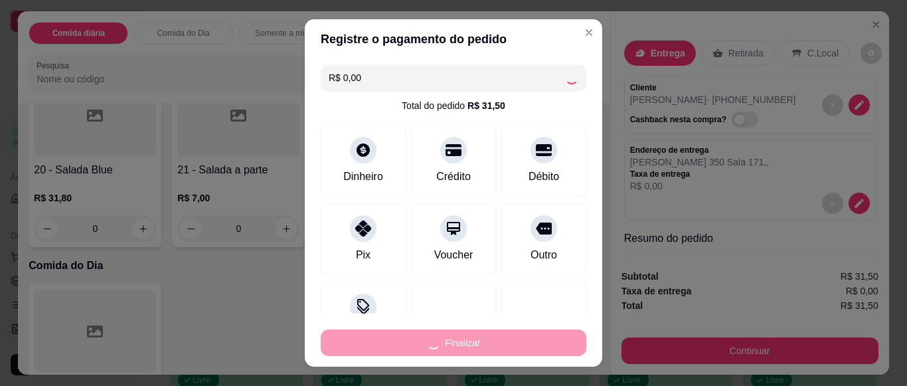
type input "0"
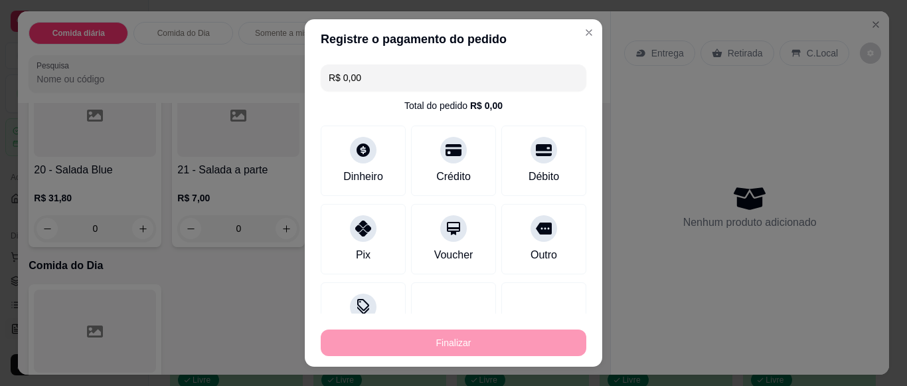
type input "-R$ 31,50"
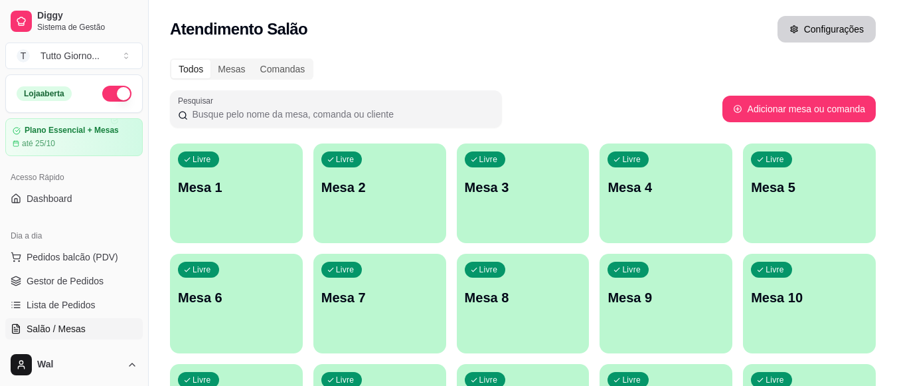
click at [819, 30] on button "Configurações" at bounding box center [826, 29] width 98 height 27
click at [64, 309] on span "Lista de Pedidos" at bounding box center [61, 304] width 69 height 13
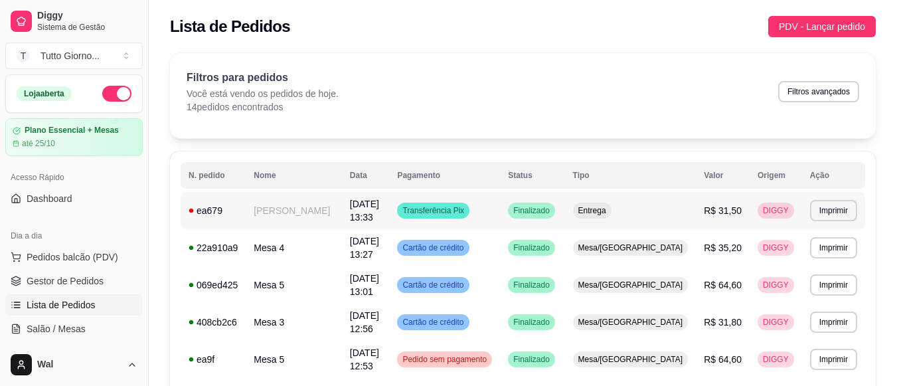
click at [210, 210] on div "ea679" at bounding box center [212, 210] width 49 height 13
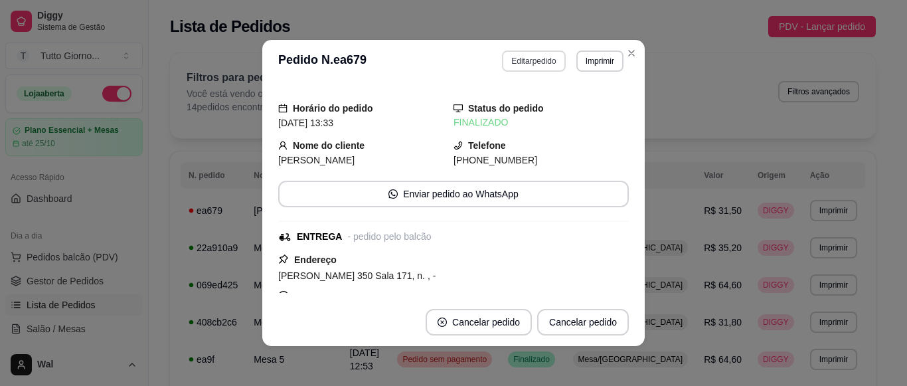
click at [531, 62] on button "Editar pedido" at bounding box center [533, 60] width 63 height 21
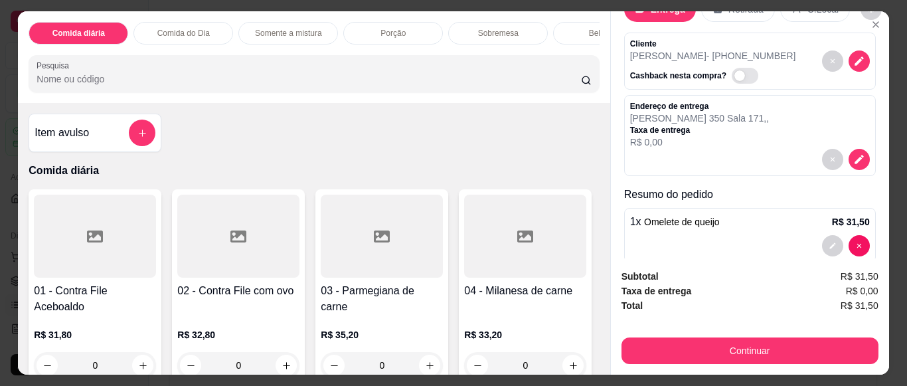
scroll to position [66, 0]
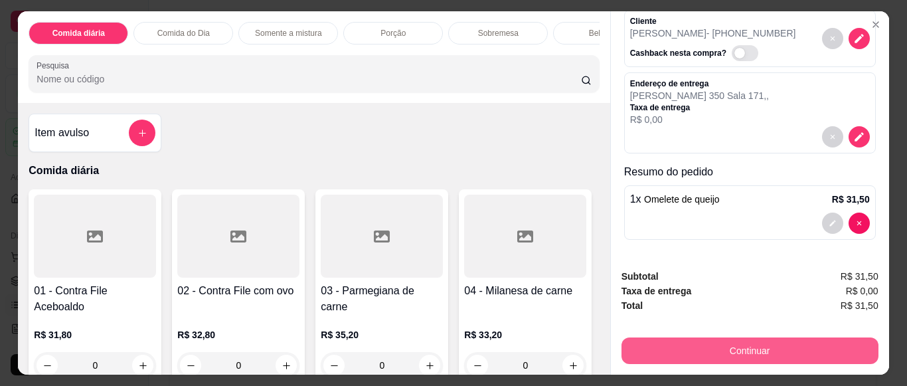
click at [744, 349] on button "Continuar" at bounding box center [749, 350] width 257 height 27
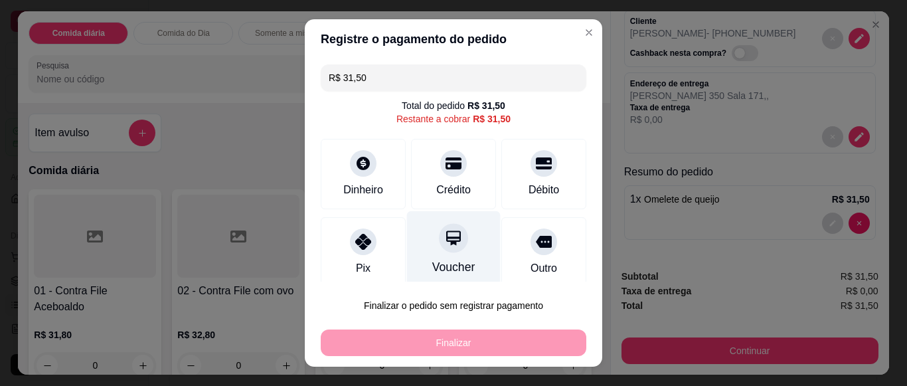
click at [438, 254] on div "Voucher" at bounding box center [454, 250] width 94 height 78
type input "R$ 0,00"
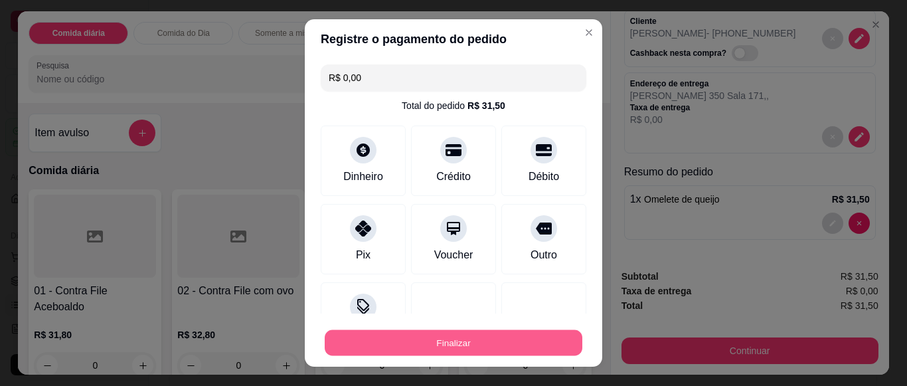
click at [442, 340] on button "Finalizar" at bounding box center [454, 343] width 258 height 26
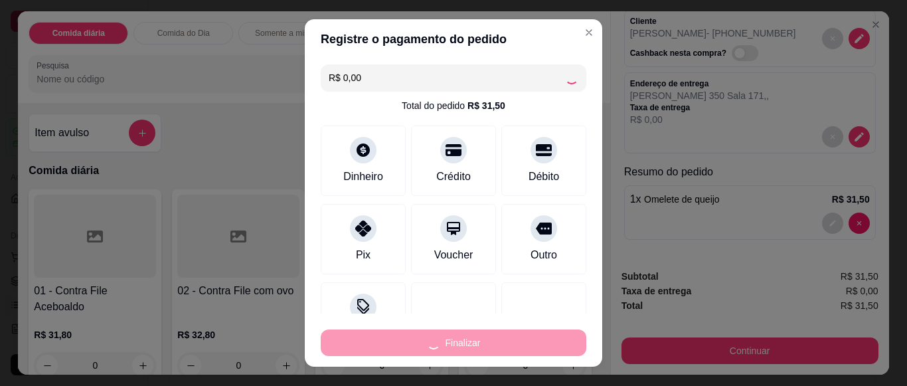
type input "0"
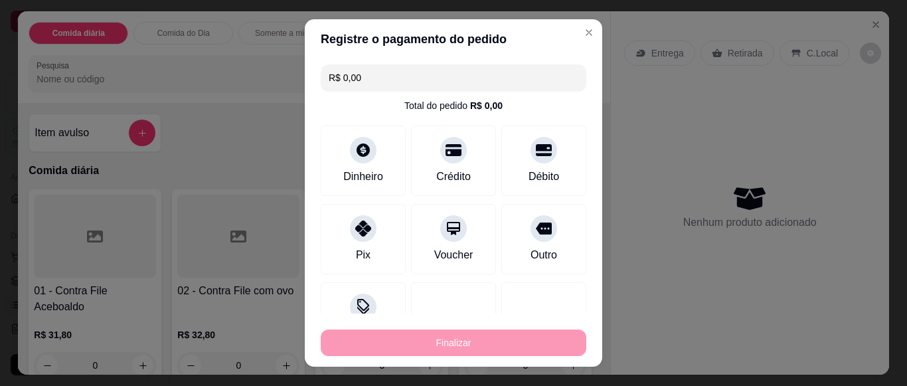
type input "-R$ 31,50"
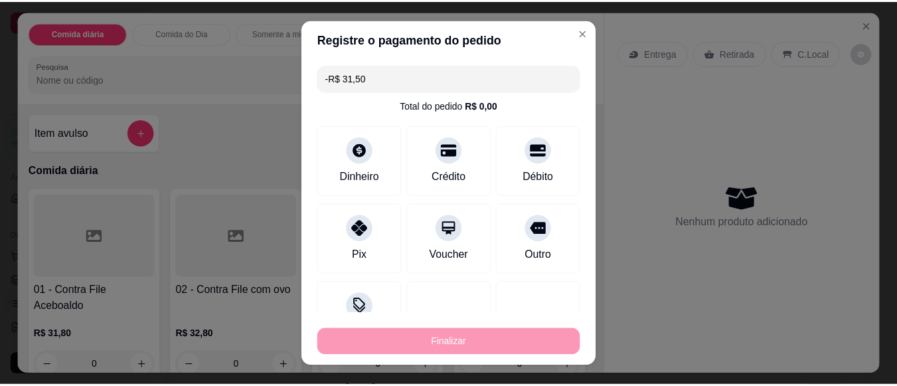
scroll to position [0, 0]
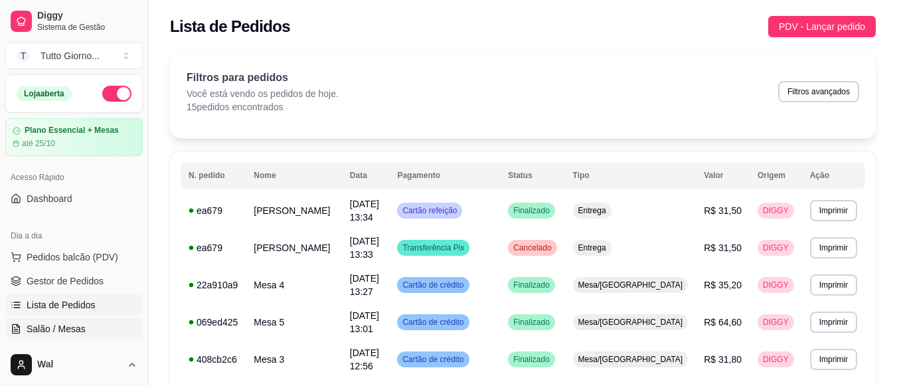
click at [58, 336] on link "Salão / Mesas" at bounding box center [73, 328] width 137 height 21
